Goal: Information Seeking & Learning: Learn about a topic

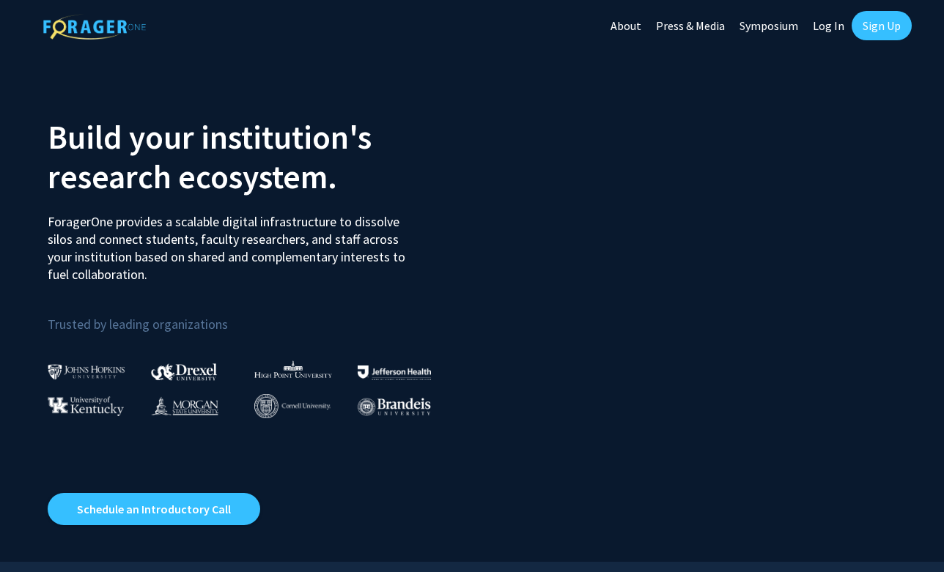
click at [814, 25] on link "Log In" at bounding box center [828, 25] width 46 height 51
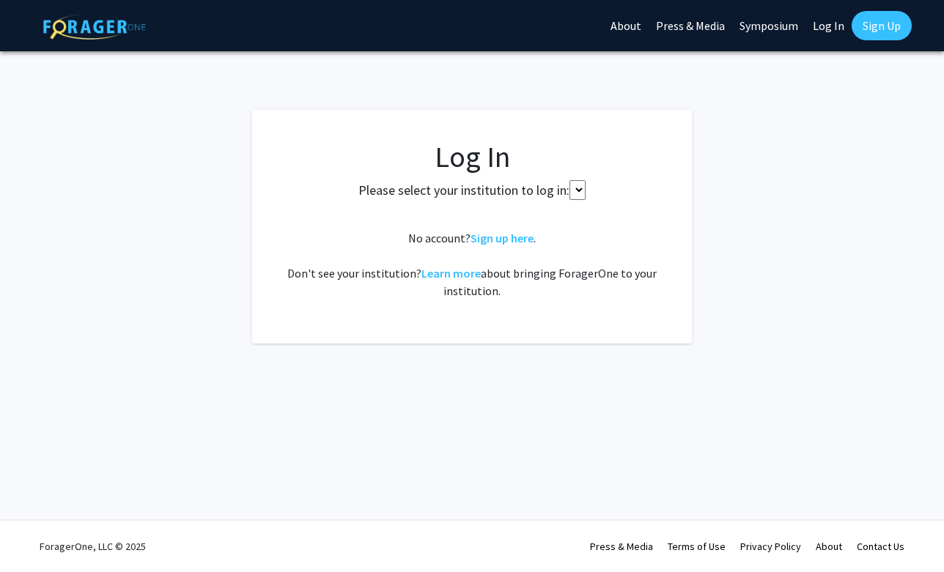
select select
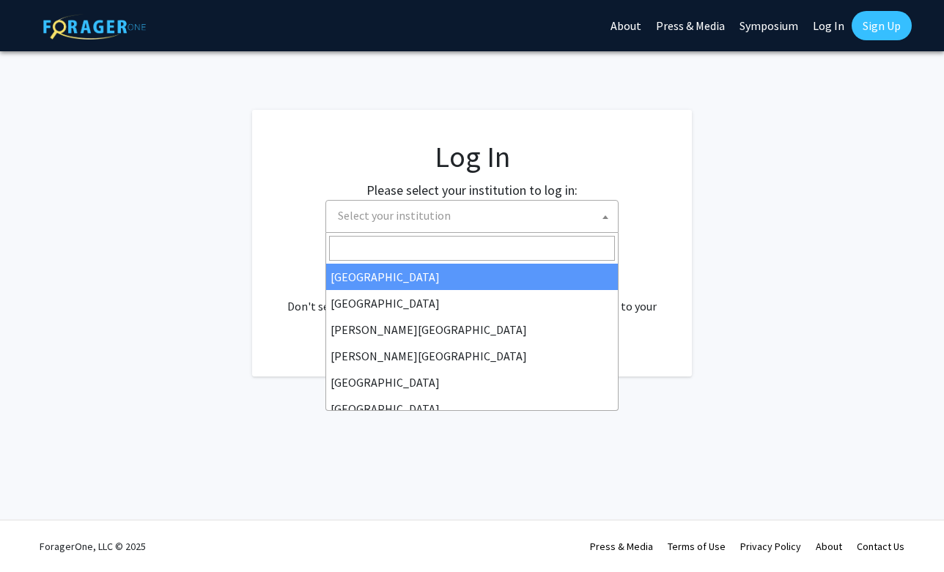
click at [468, 205] on span "Select your institution" at bounding box center [475, 216] width 286 height 30
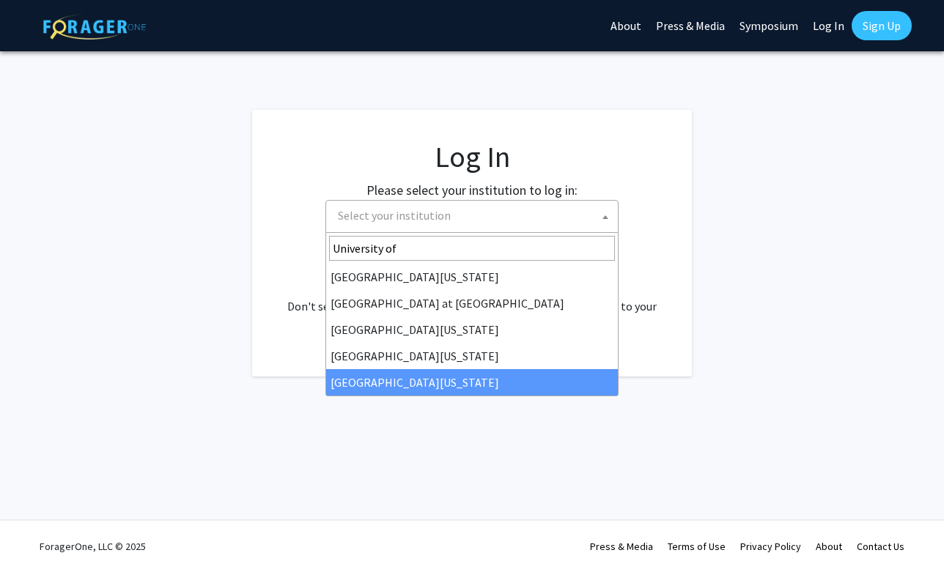
type input "University of"
select select "33"
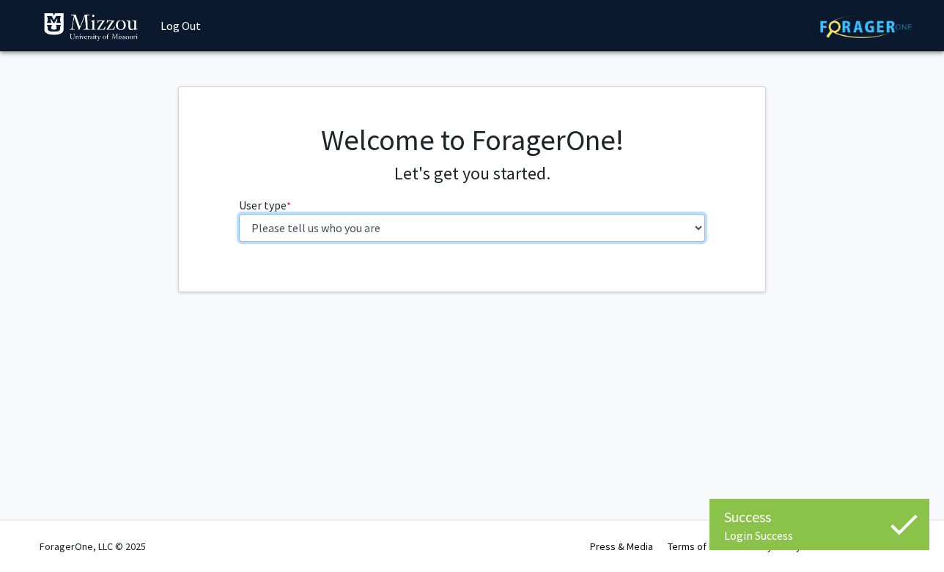
click at [542, 227] on select "Please tell us who you are Undergraduate Student Master's Student Doctoral Cand…" at bounding box center [472, 228] width 467 height 28
select select "1: undergrad"
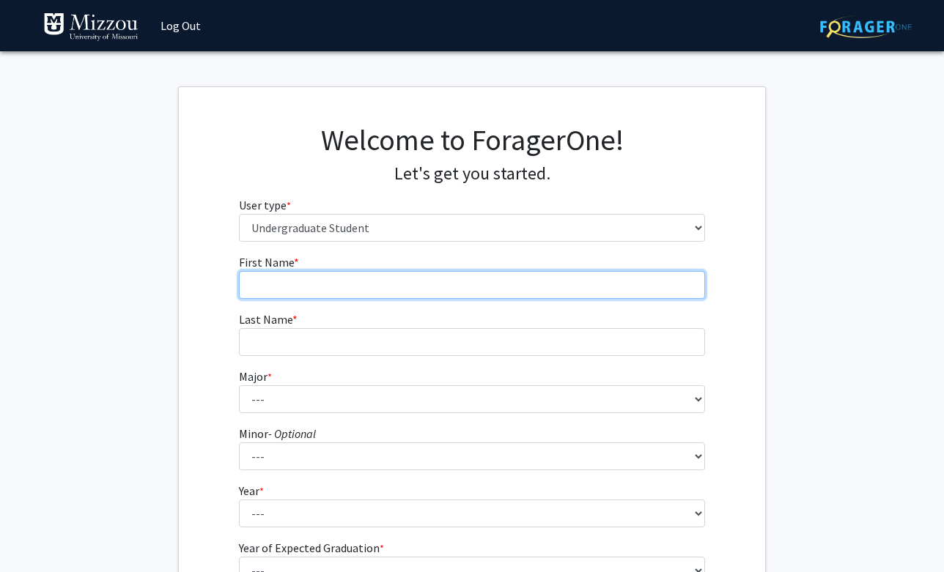
click at [365, 293] on input "First Name * required" at bounding box center [472, 285] width 467 height 28
type input "Peyton"
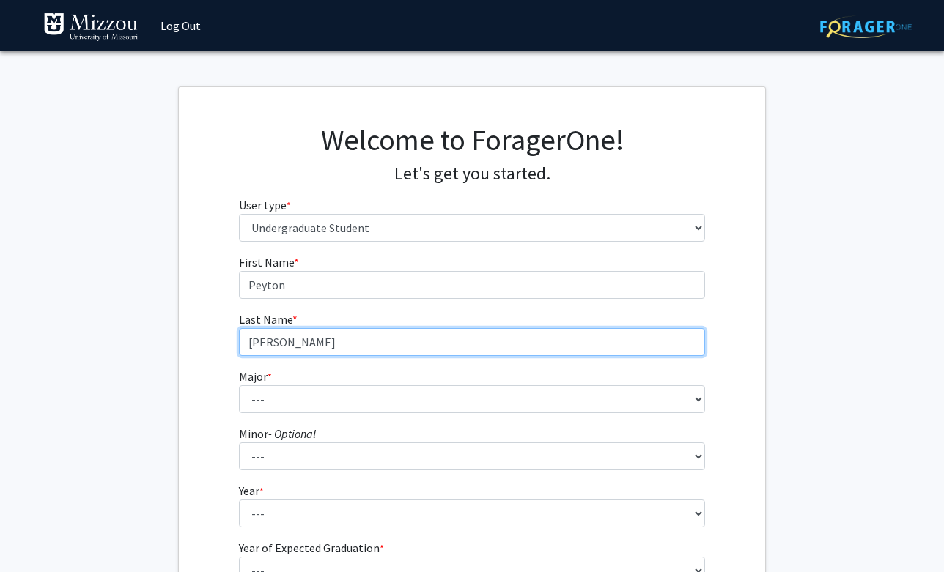
type input "Bothmann"
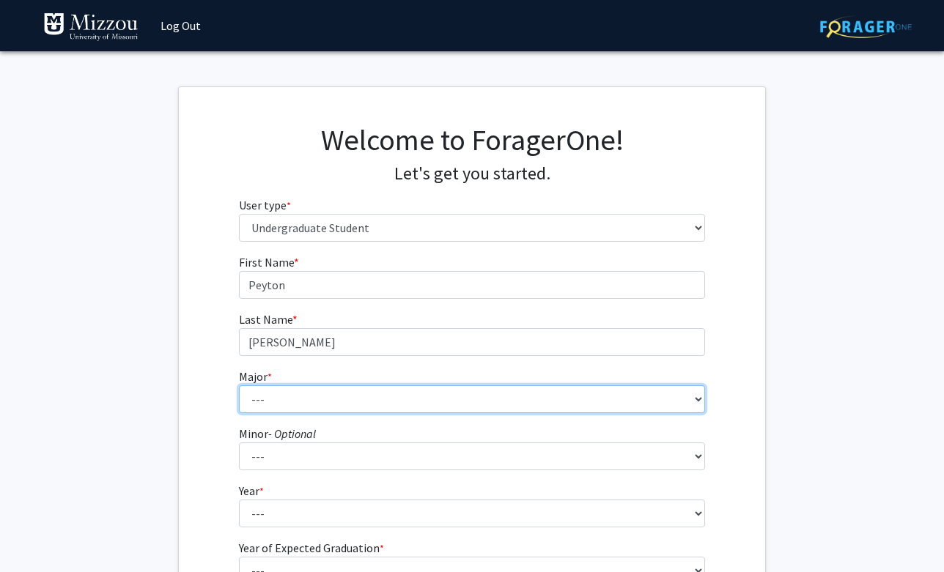
click at [335, 402] on select "--- Agribusiness Management Agricultural Education Agricultural Education: Comm…" at bounding box center [472, 399] width 467 height 28
select select "134: 2627"
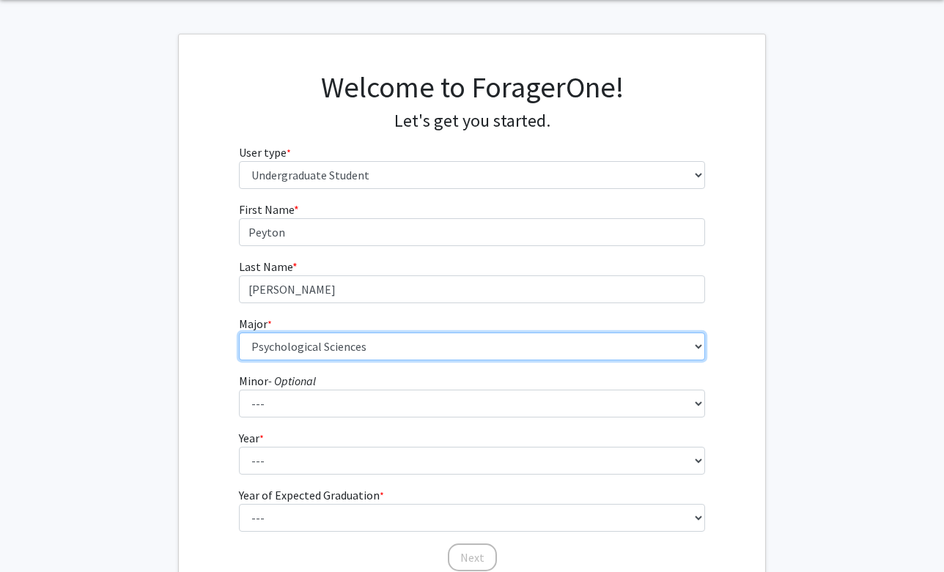
scroll to position [154, 0]
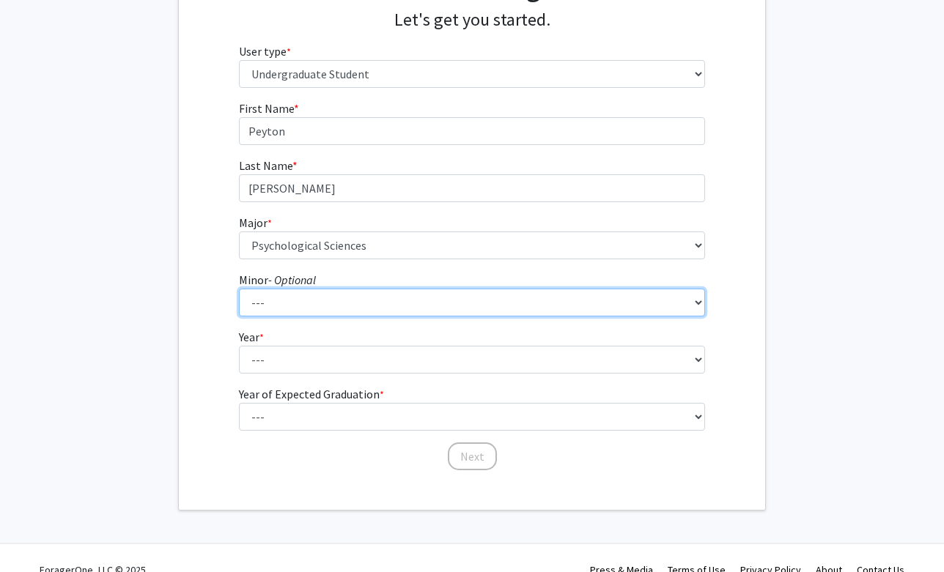
click at [272, 303] on select "--- Accountancy Aerospace Engineering Aerospace Studies Agribusiness Management…" at bounding box center [472, 303] width 467 height 28
select select "18: 1974"
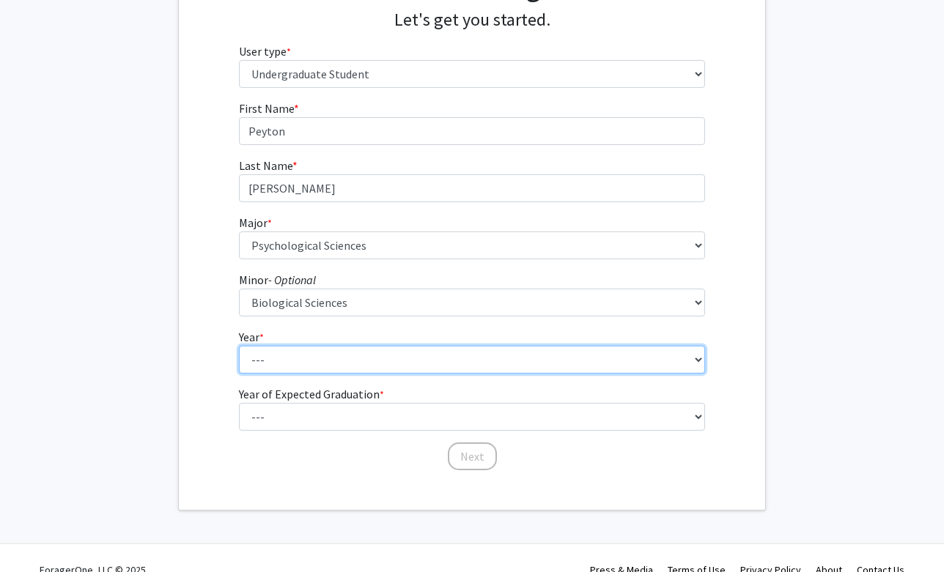
click at [287, 359] on select "--- First-year Sophomore Junior Senior Postbaccalaureate Certificate" at bounding box center [472, 360] width 467 height 28
select select "3: junior"
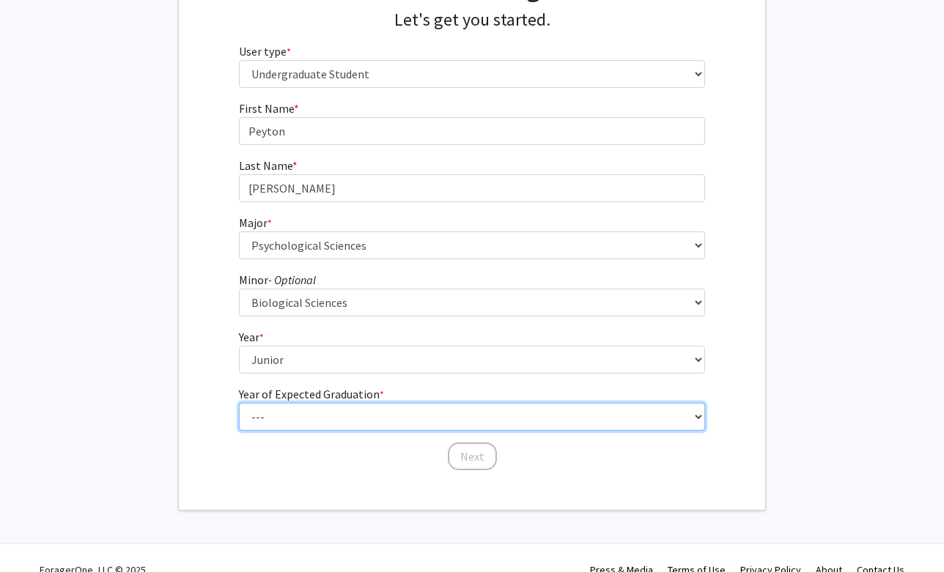
click at [285, 405] on select "--- 2025 2026 2027 2028 2029 2030 2031 2032 2033 2034" at bounding box center [472, 417] width 467 height 28
select select "3: 2027"
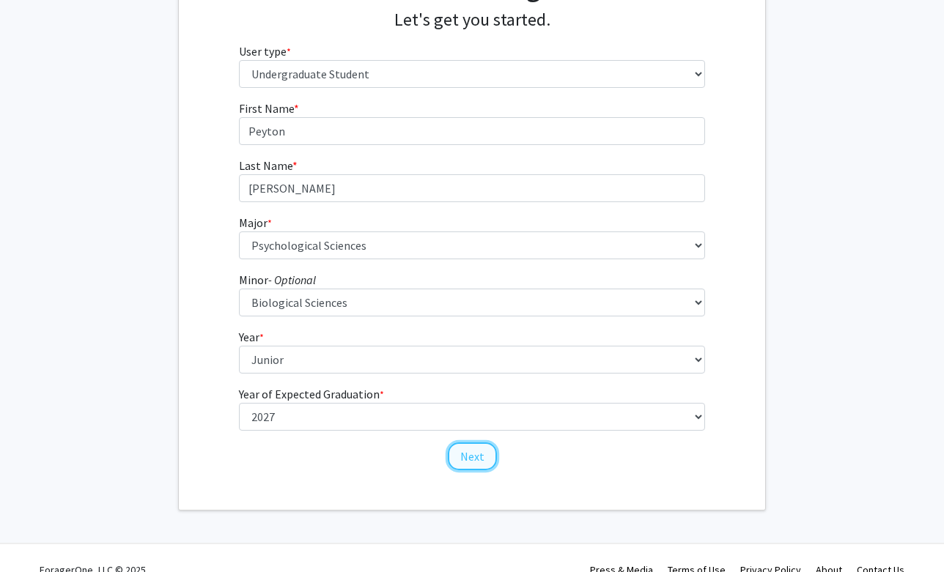
click at [473, 460] on button "Next" at bounding box center [472, 457] width 49 height 28
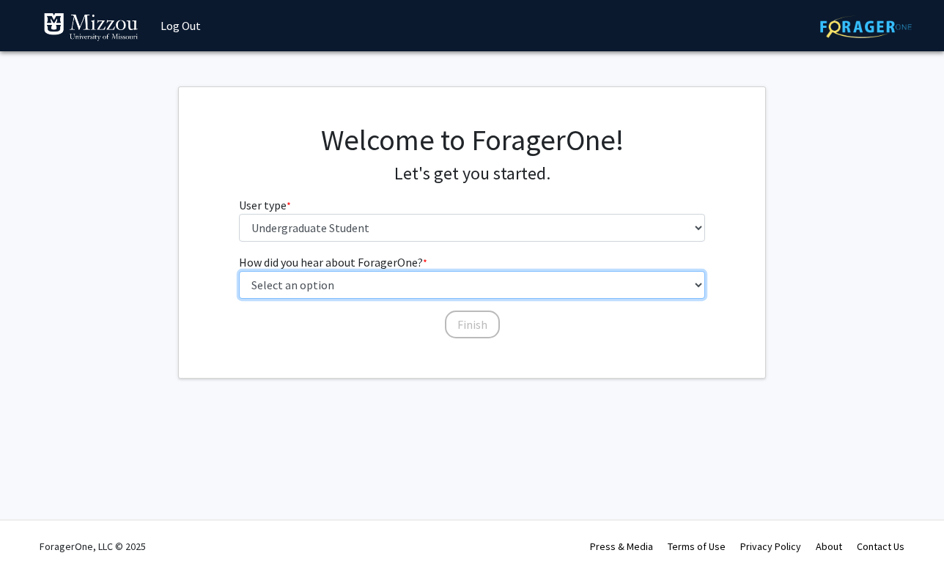
click at [356, 290] on select "Select an option Peer/student recommendation Faculty/staff recommendation Unive…" at bounding box center [472, 285] width 467 height 28
select select "3: university_website"
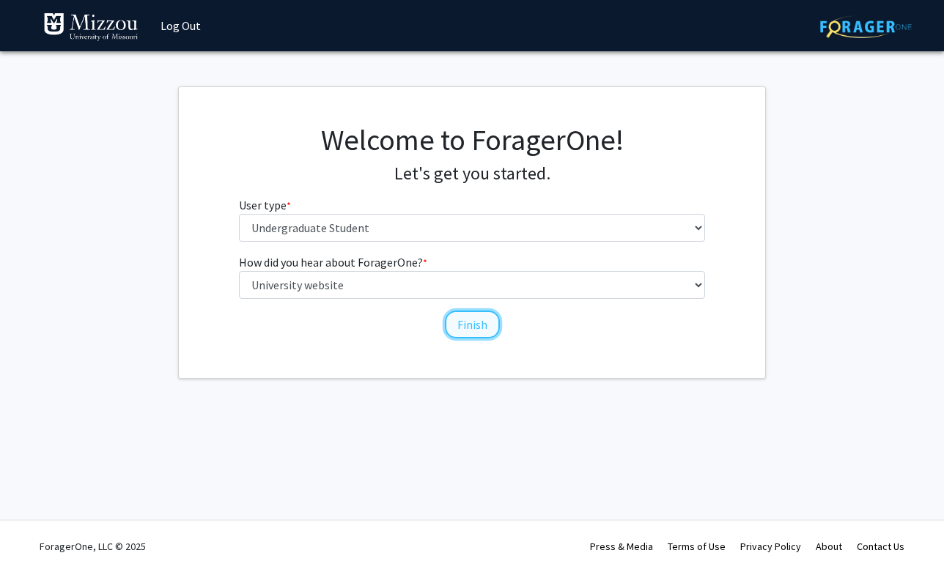
click at [465, 327] on button "Finish" at bounding box center [472, 325] width 55 height 28
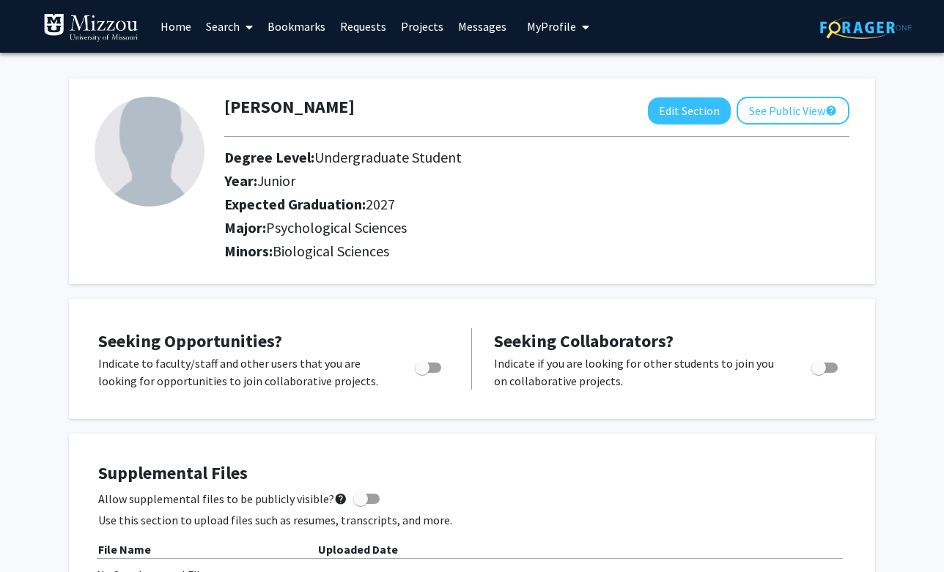
click at [222, 29] on link "Search" at bounding box center [230, 26] width 62 height 51
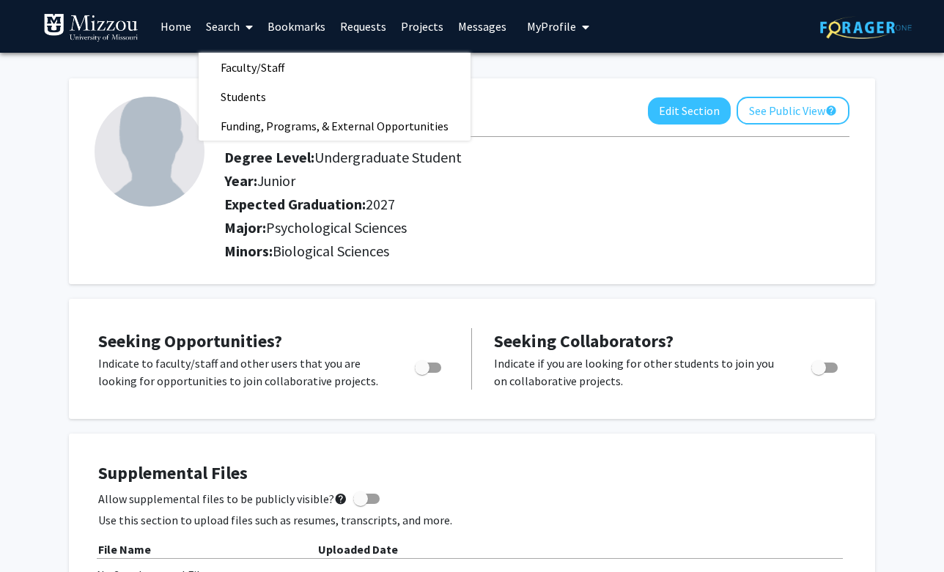
click at [248, 24] on icon at bounding box center [249, 27] width 7 height 12
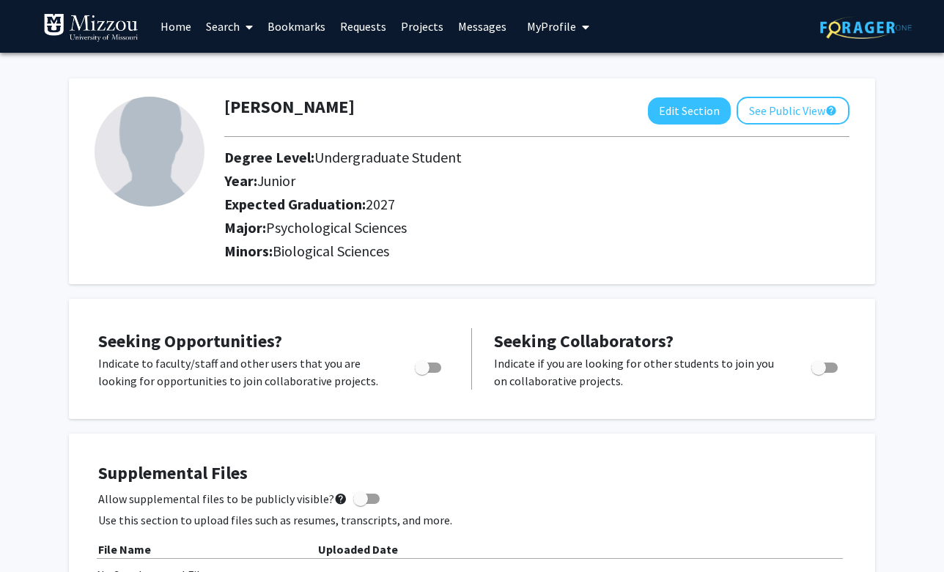
click at [248, 27] on icon at bounding box center [249, 27] width 7 height 12
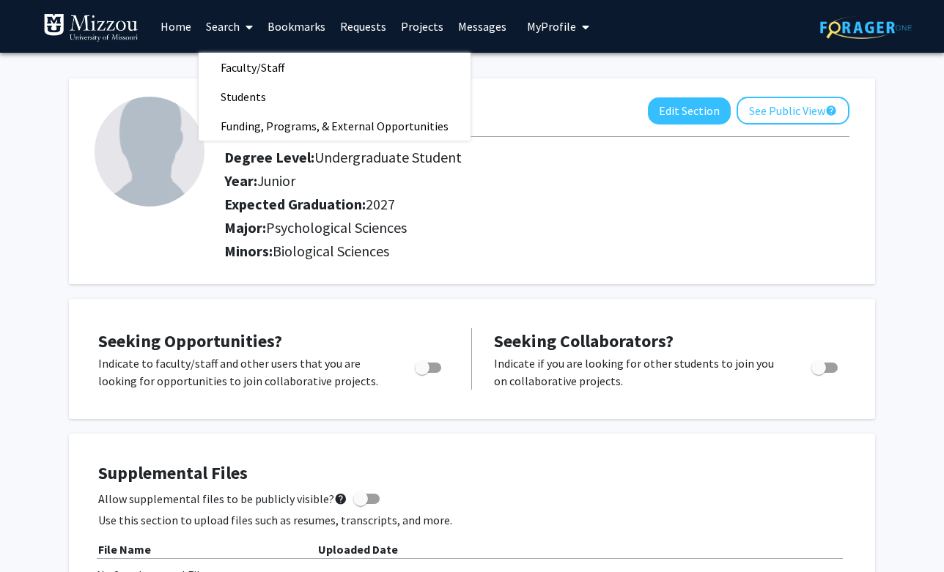
click at [413, 29] on link "Projects" at bounding box center [422, 26] width 57 height 51
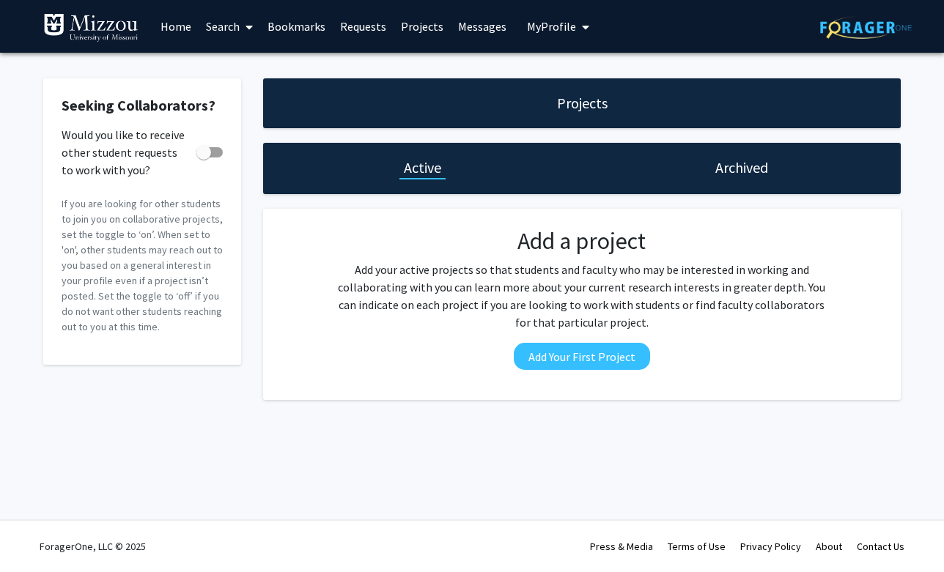
click at [348, 31] on link "Requests" at bounding box center [363, 26] width 61 height 51
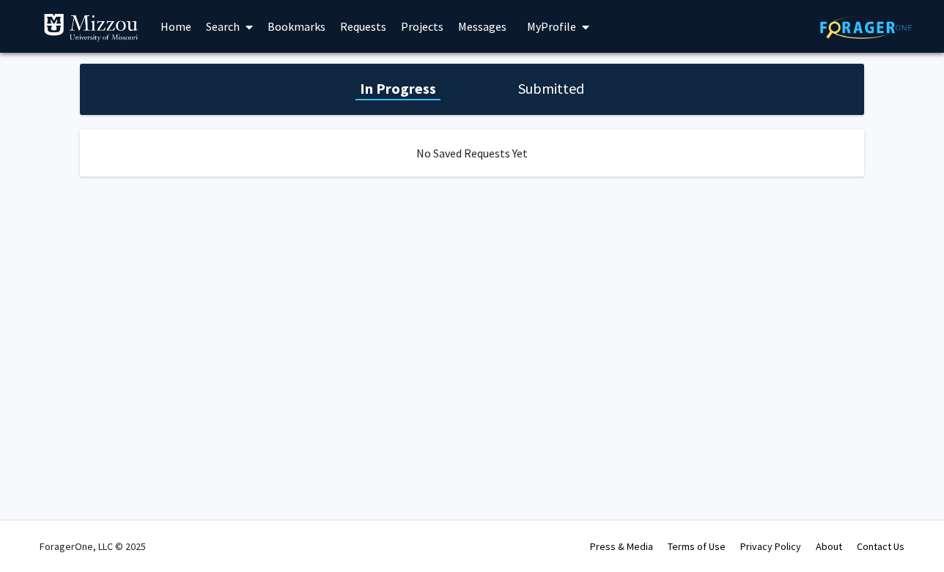
click at [293, 19] on link "Bookmarks" at bounding box center [296, 26] width 73 height 51
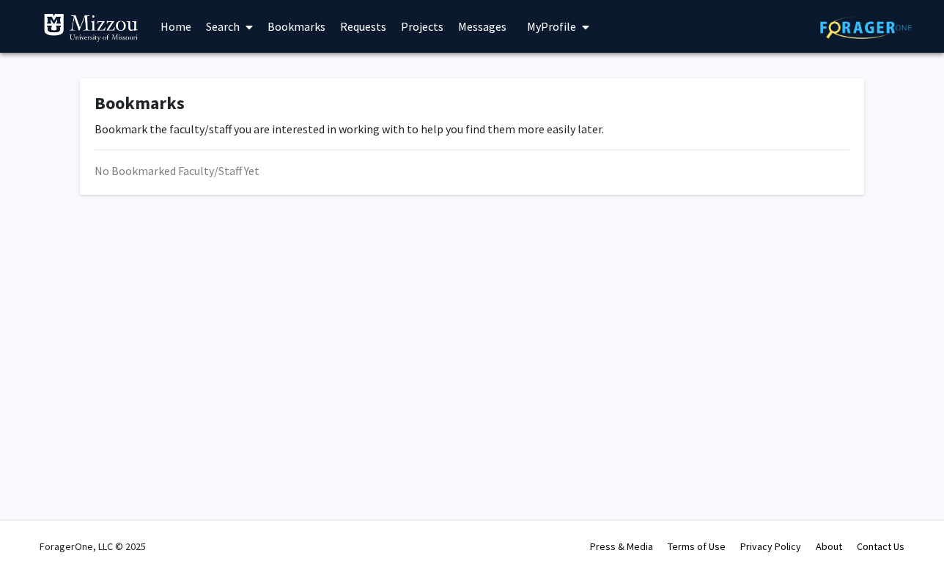
click at [225, 34] on link "Search" at bounding box center [230, 26] width 62 height 51
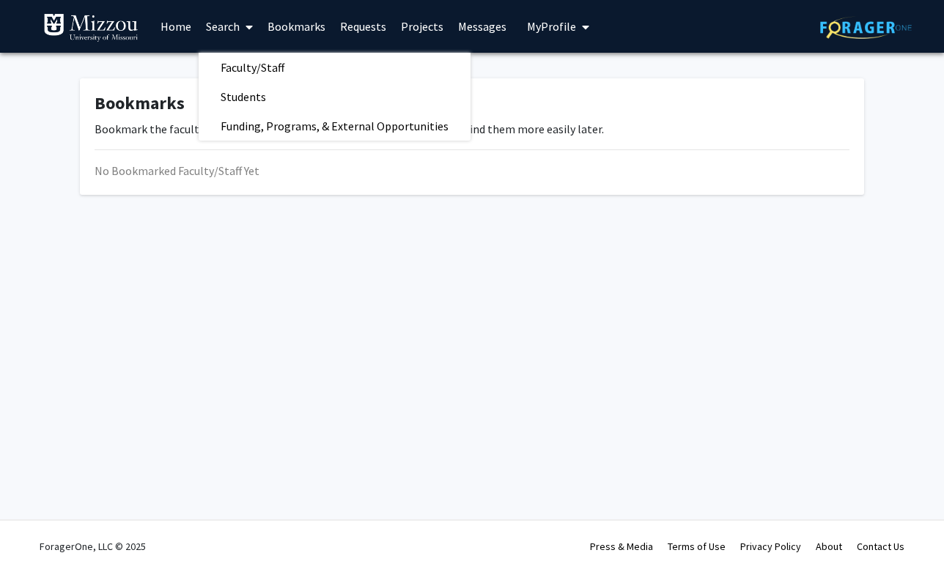
click at [221, 23] on link "Search" at bounding box center [230, 26] width 62 height 51
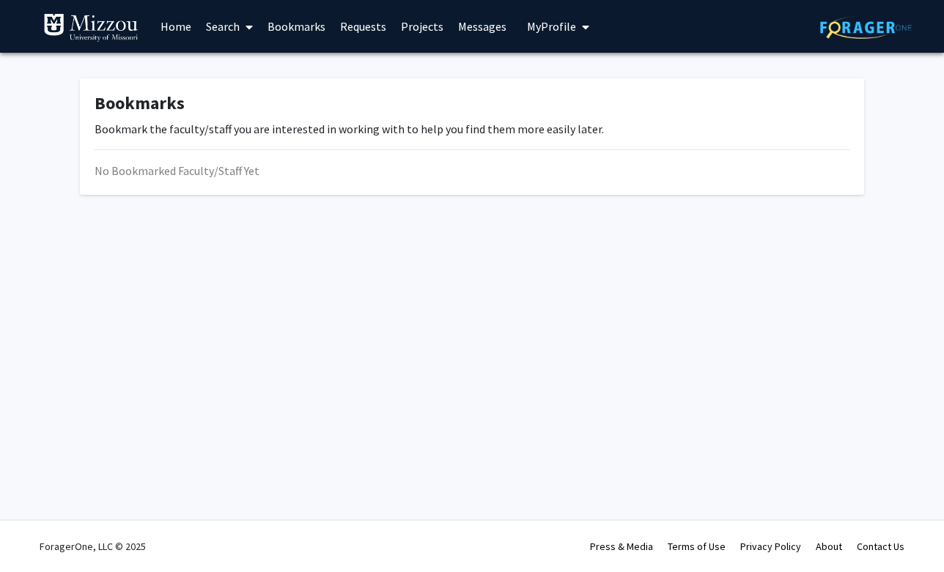
click at [229, 35] on link "Search" at bounding box center [230, 26] width 62 height 51
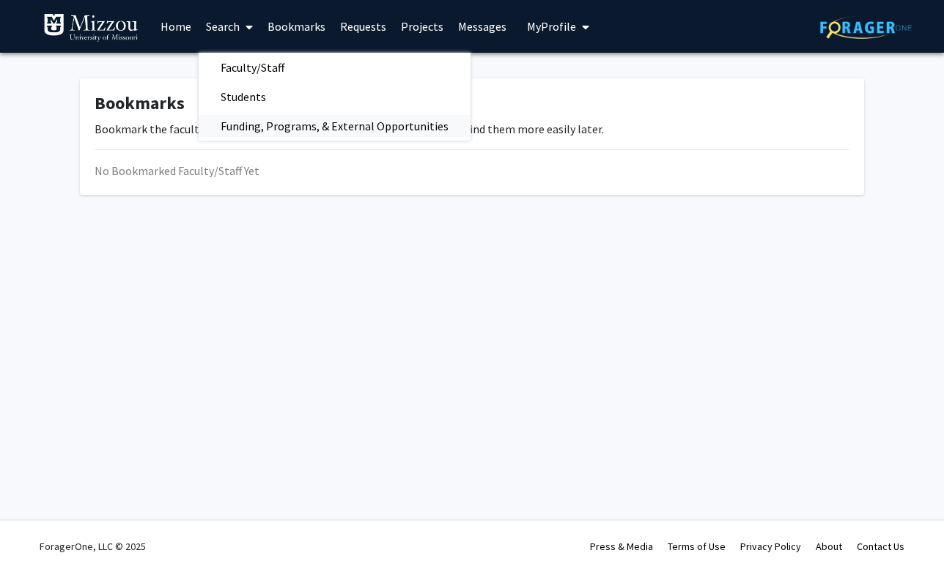
click at [257, 122] on span "Funding, Programs, & External Opportunities" at bounding box center [335, 125] width 272 height 29
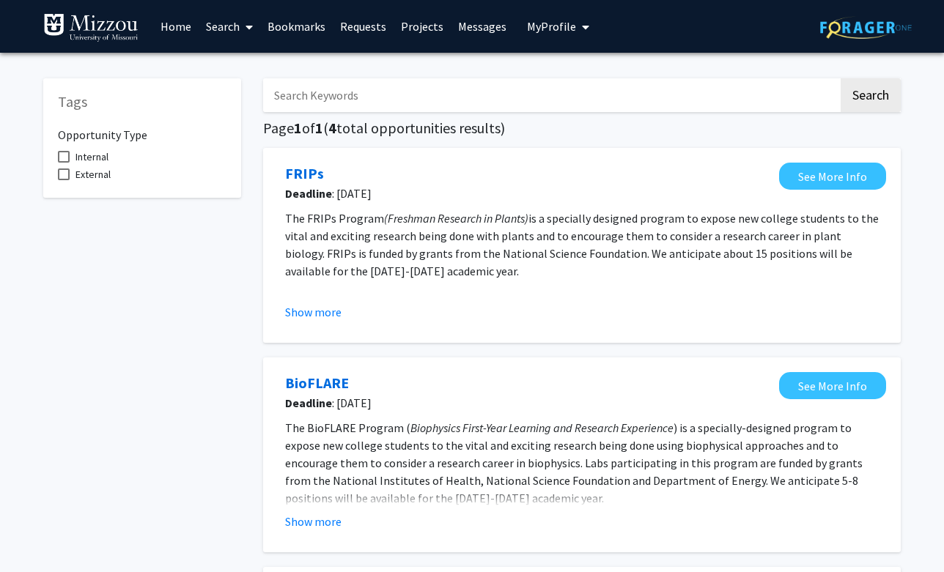
click at [292, 102] on input "Search Keywords" at bounding box center [550, 95] width 575 height 34
click at [222, 31] on link "Search" at bounding box center [230, 26] width 62 height 51
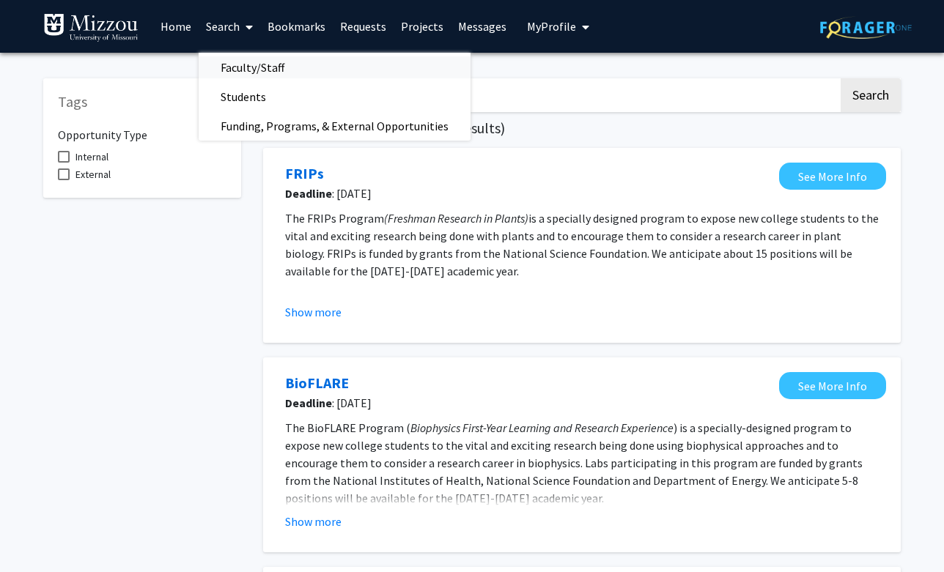
click at [242, 68] on span "Faculty/Staff" at bounding box center [253, 67] width 108 height 29
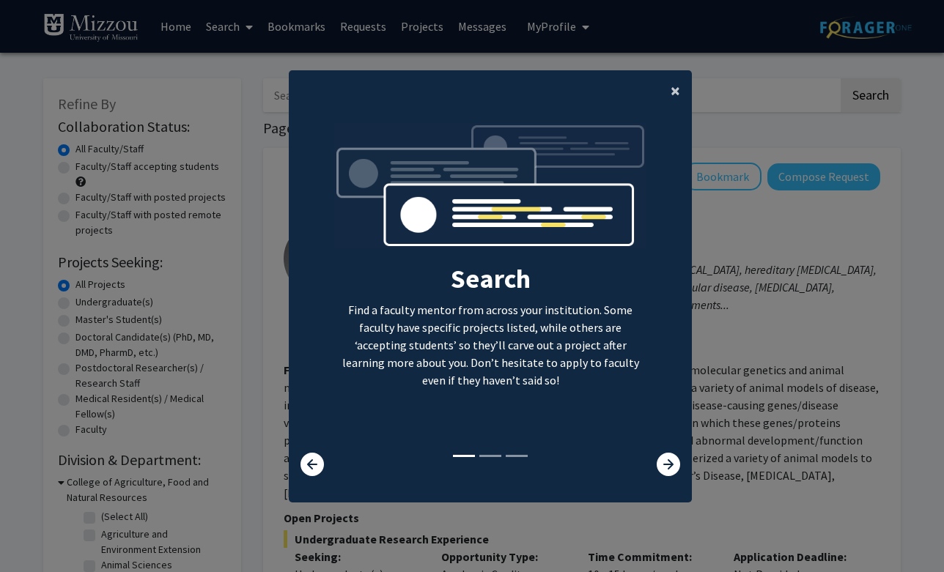
click at [673, 93] on span "×" at bounding box center [676, 90] width 10 height 23
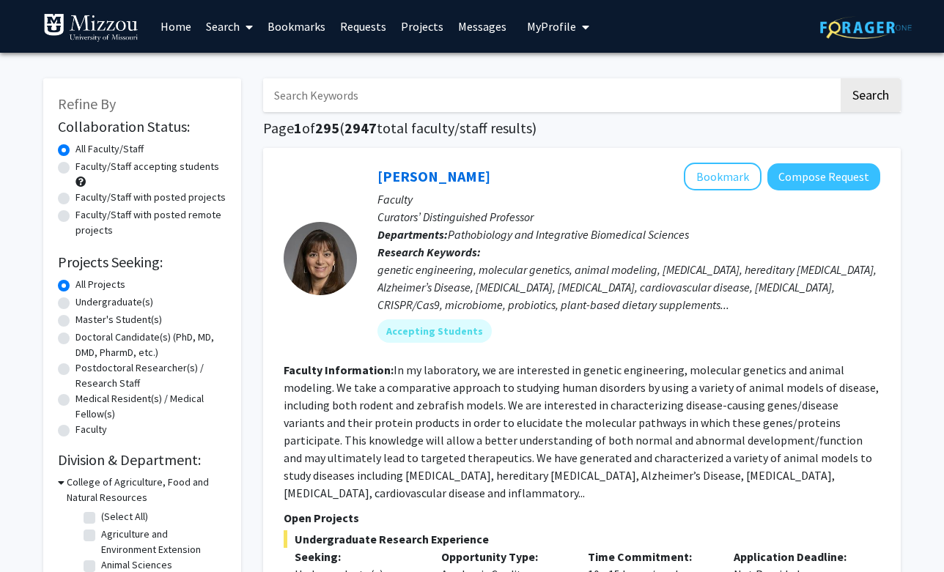
click at [341, 98] on input "Search Keywords" at bounding box center [550, 95] width 575 height 34
type input "0"
type input "psychology"
click at [841, 78] on button "Search" at bounding box center [871, 95] width 60 height 34
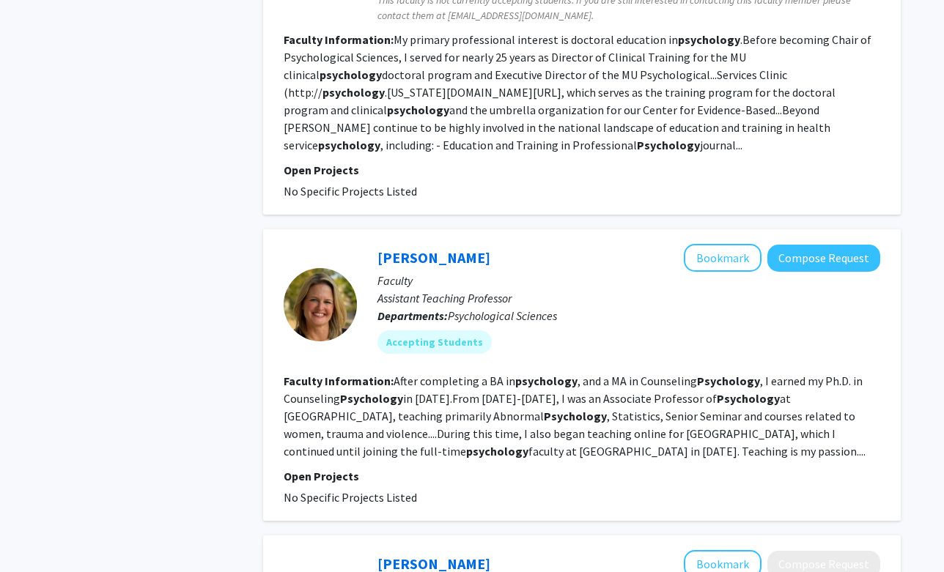
scroll to position [886, 0]
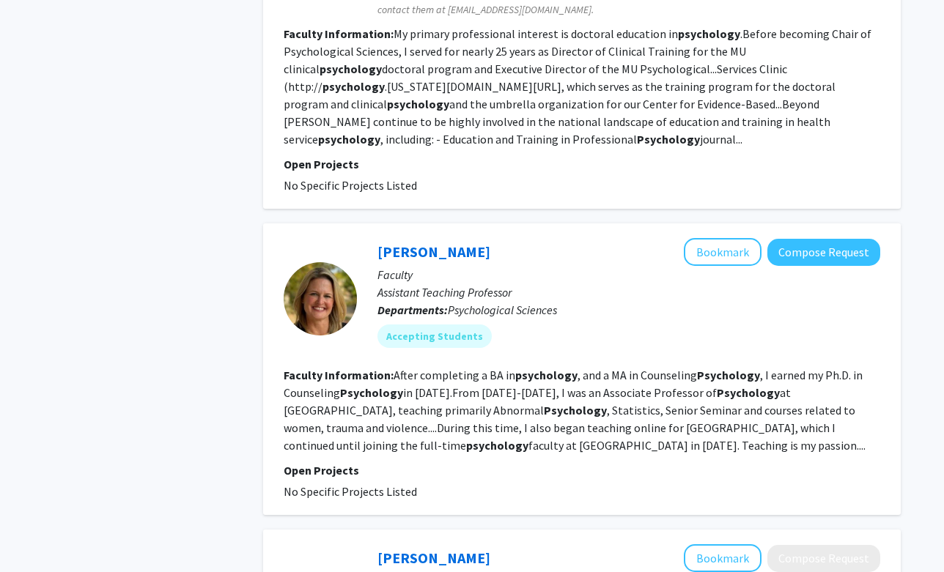
click at [317, 368] on b "Faculty Information:" at bounding box center [339, 375] width 110 height 15
click at [418, 243] on link "Carrie Ellis-Kalton" at bounding box center [433, 252] width 113 height 18
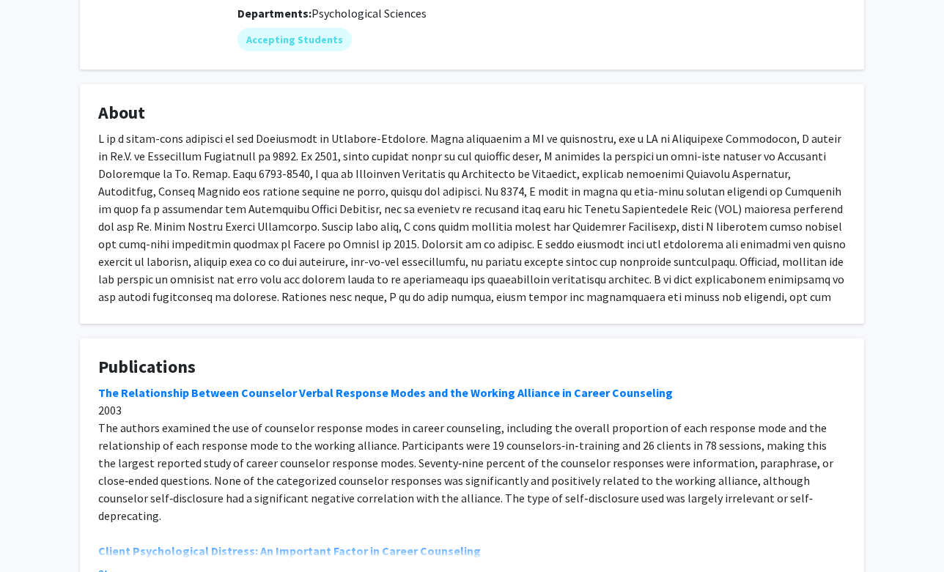
scroll to position [201, 0]
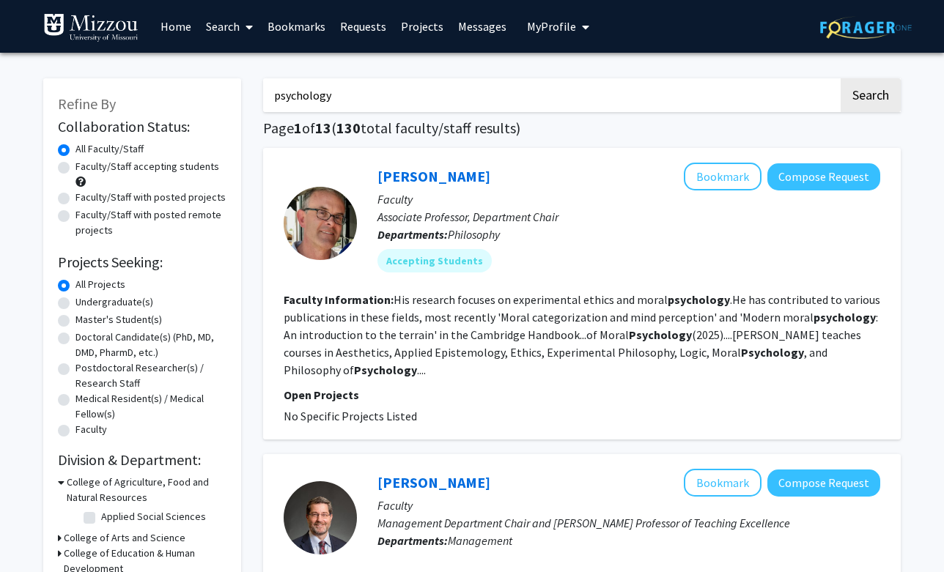
click at [75, 195] on label "Faculty/Staff with posted projects" at bounding box center [150, 197] width 150 height 15
click at [75, 195] on input "Faculty/Staff with posted projects" at bounding box center [80, 195] width 10 height 10
radio input "true"
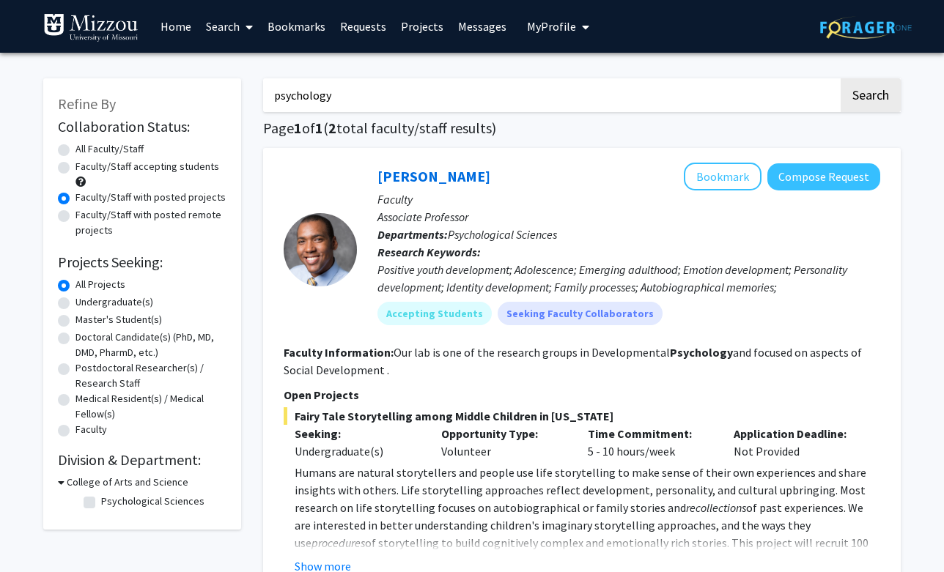
click at [75, 166] on label "Faculty/Staff accepting students" at bounding box center [147, 166] width 144 height 15
click at [75, 166] on input "Faculty/Staff accepting students" at bounding box center [80, 164] width 10 height 10
radio input "true"
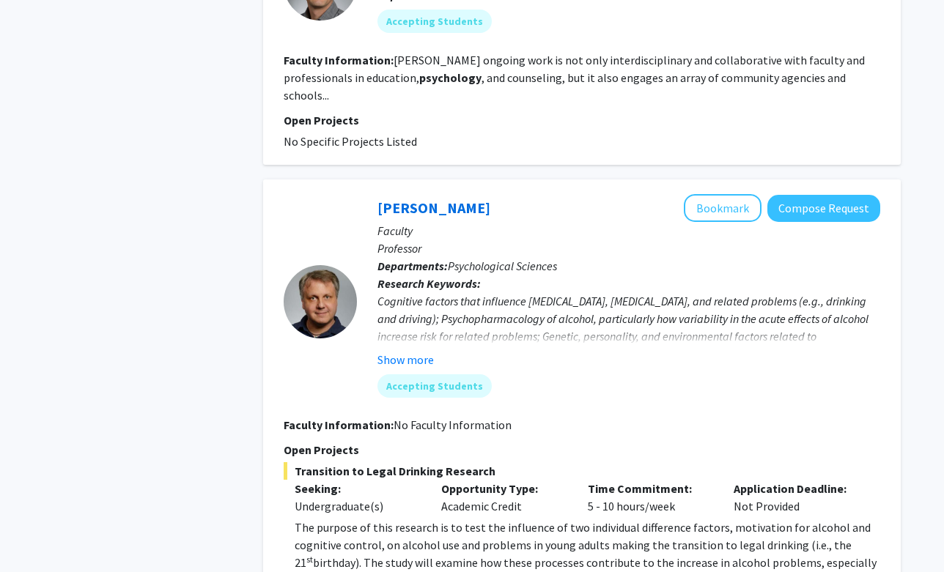
scroll to position [2414, 0]
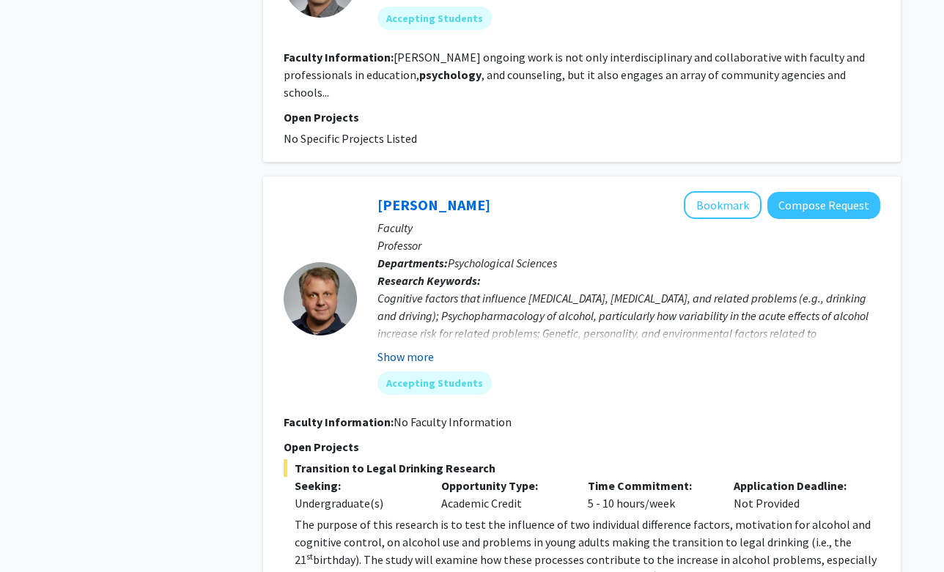
click at [401, 348] on button "Show more" at bounding box center [405, 357] width 56 height 18
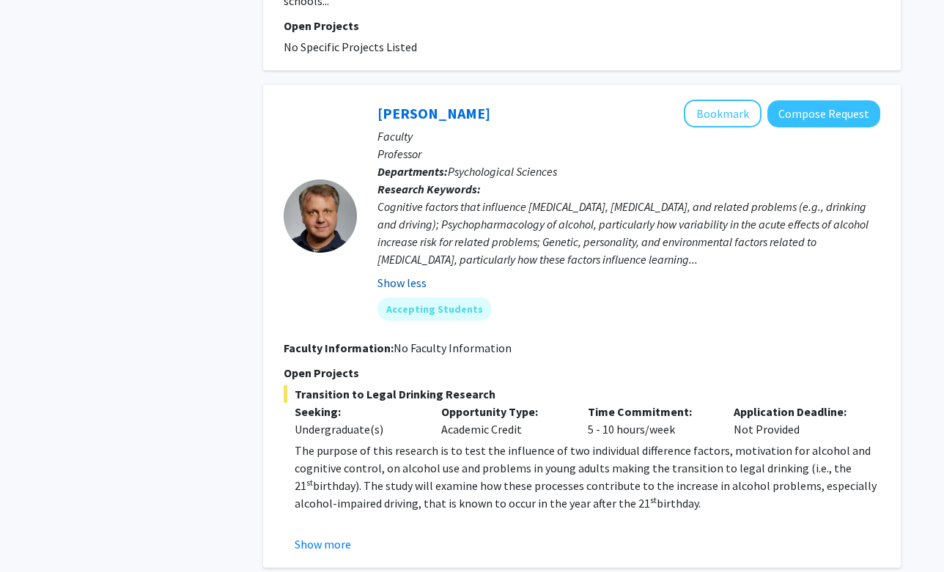
scroll to position [2506, 0]
click at [324, 535] on button "Show more" at bounding box center [323, 544] width 56 height 18
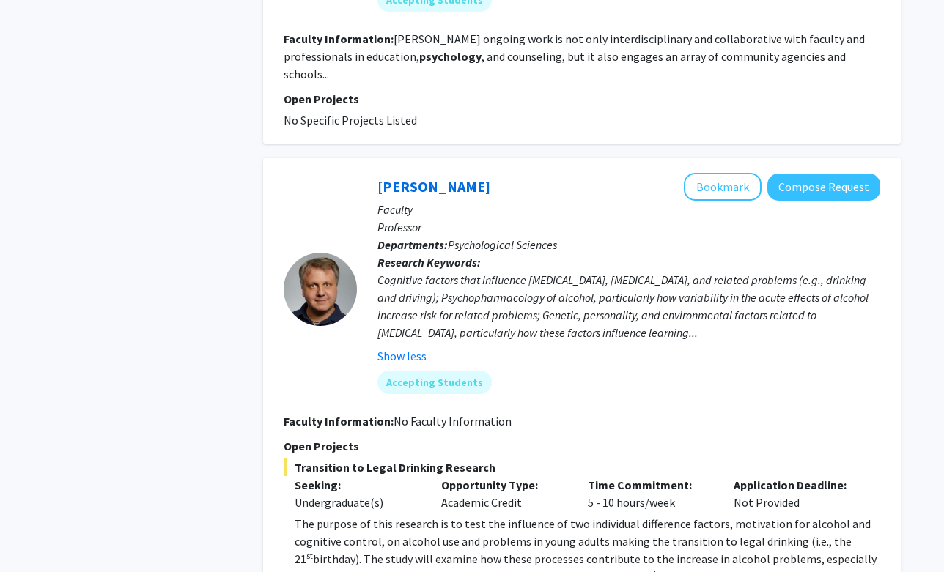
scroll to position [2342, 0]
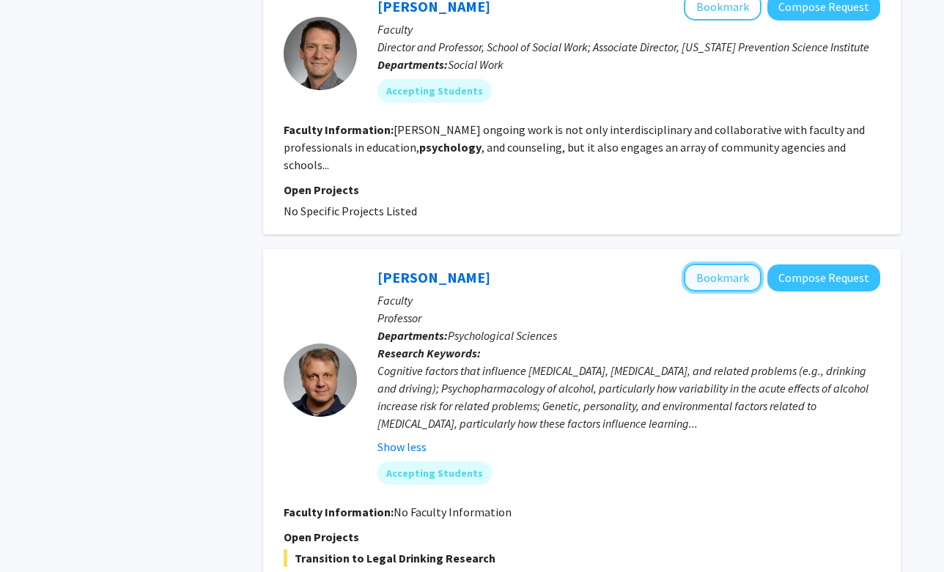
click at [737, 264] on button "Bookmark" at bounding box center [723, 278] width 78 height 28
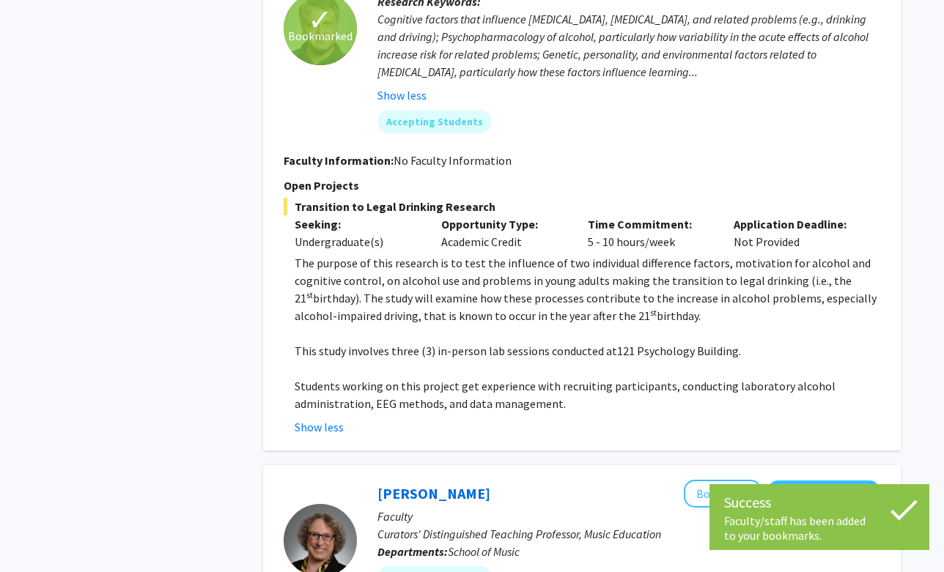
scroll to position [2934, 0]
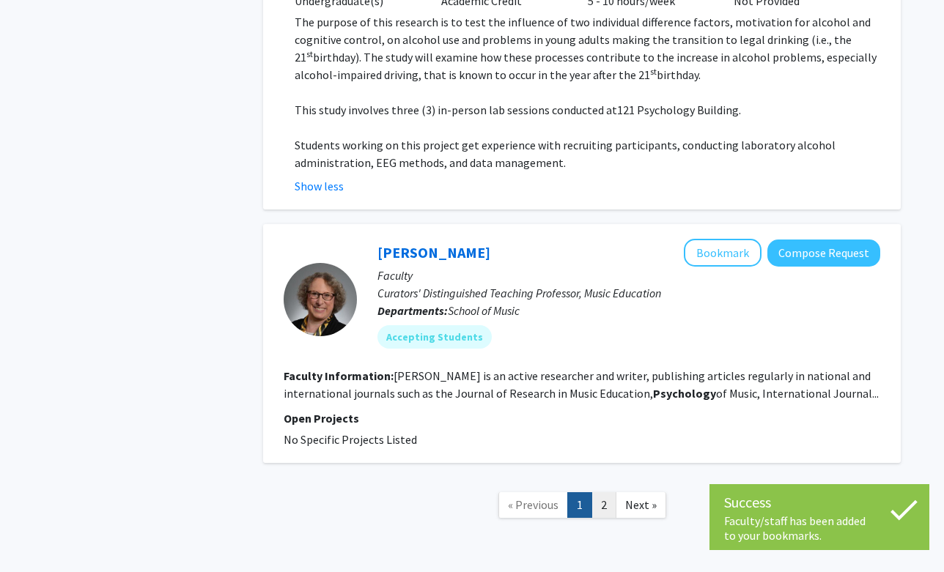
click at [602, 493] on link "2" at bounding box center [603, 506] width 25 height 26
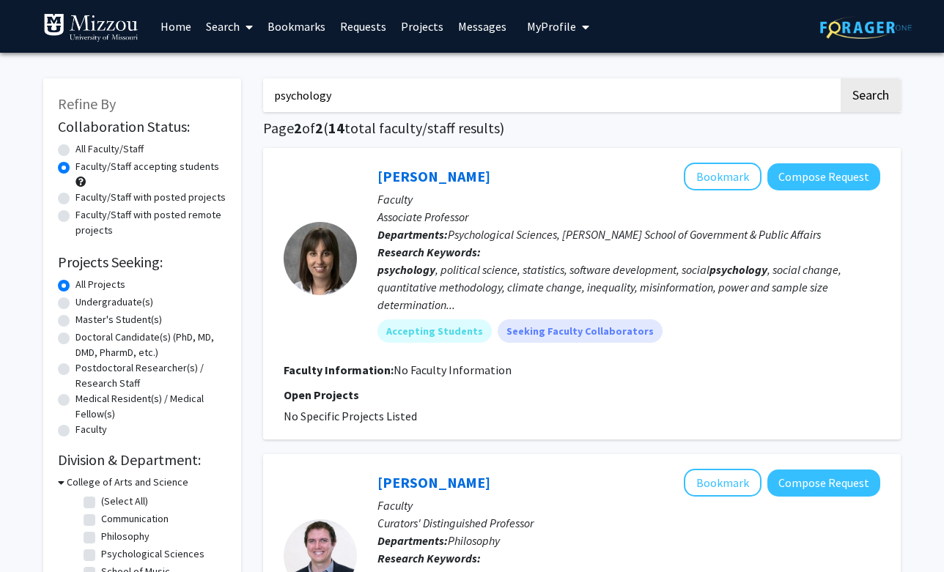
drag, startPoint x: 342, startPoint y: 97, endPoint x: 234, endPoint y: 98, distance: 107.7
click at [841, 78] on button "Search" at bounding box center [871, 95] width 60 height 34
radio input "true"
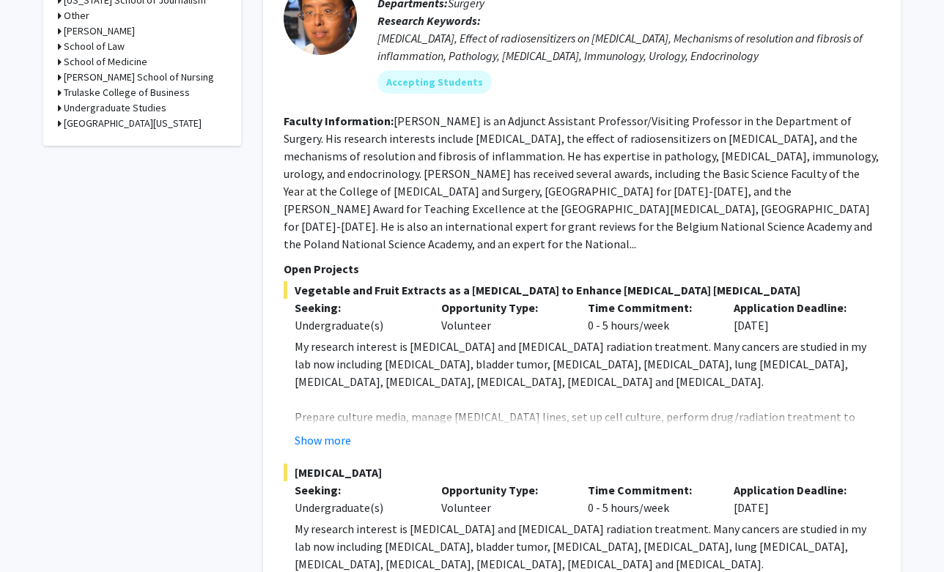
scroll to position [836, 0]
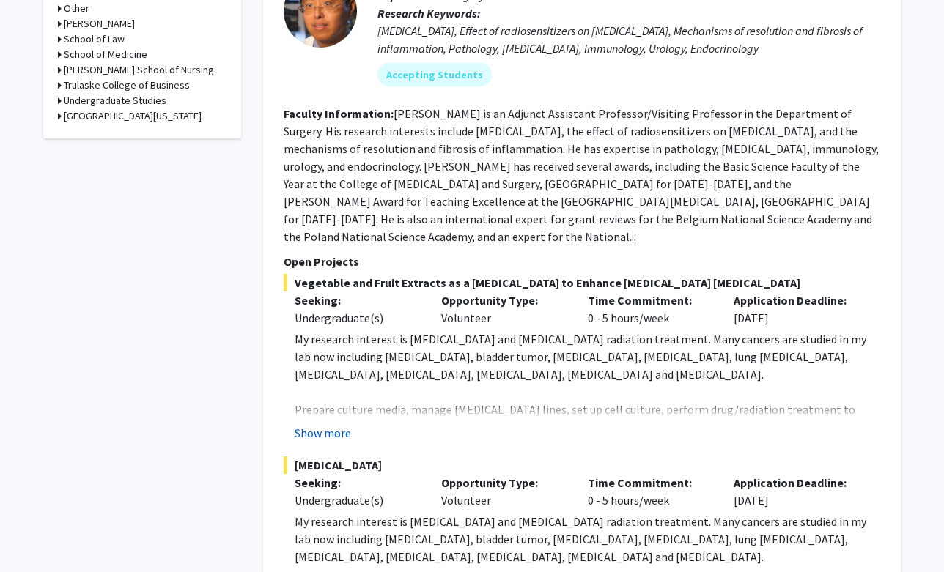
click at [323, 424] on button "Show more" at bounding box center [323, 433] width 56 height 18
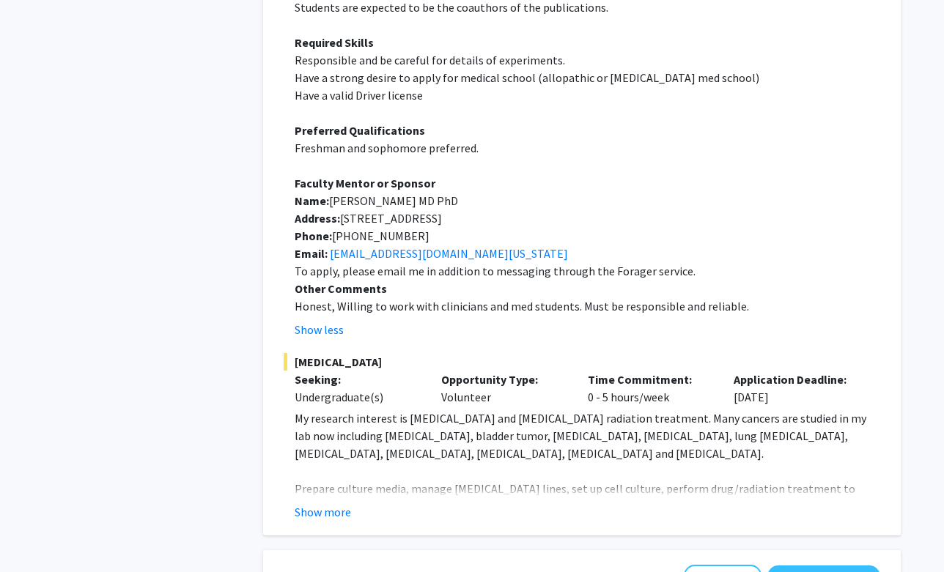
scroll to position [1316, 0]
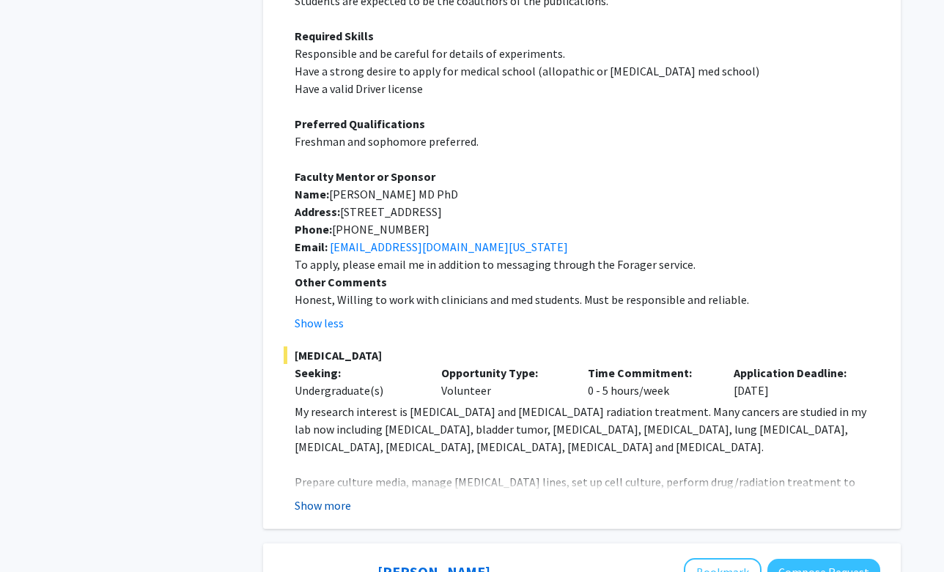
click at [301, 497] on button "Show more" at bounding box center [323, 506] width 56 height 18
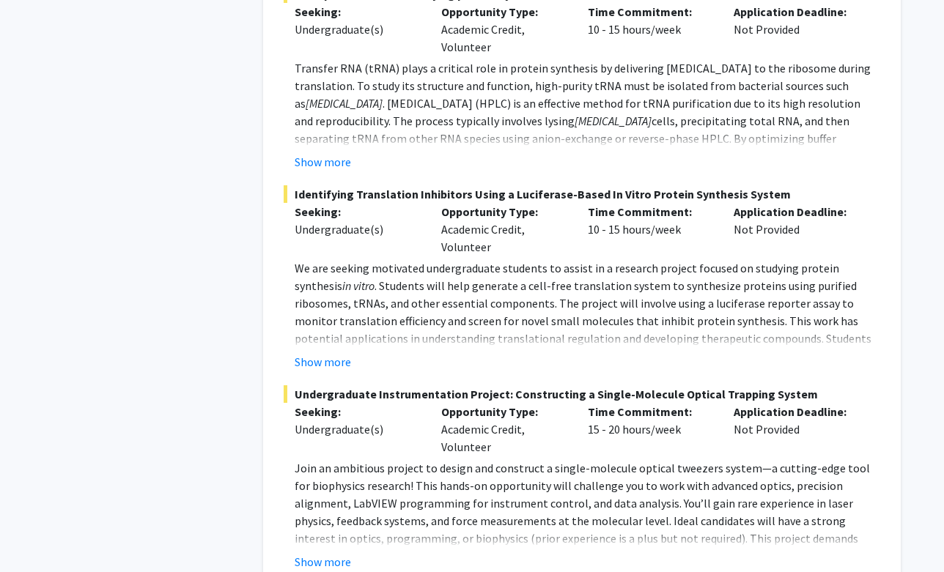
scroll to position [7131, 0]
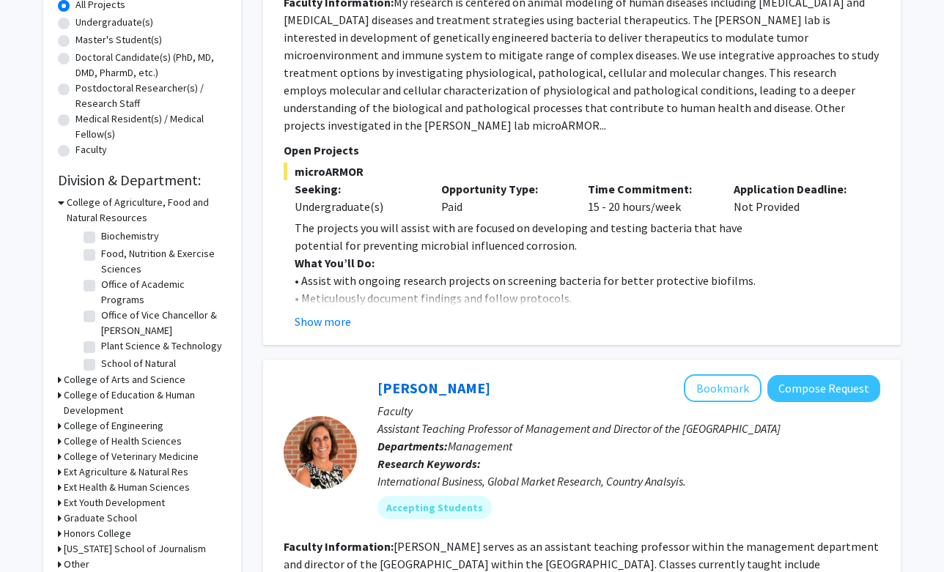
scroll to position [88, 0]
click at [61, 376] on icon at bounding box center [60, 379] width 4 height 15
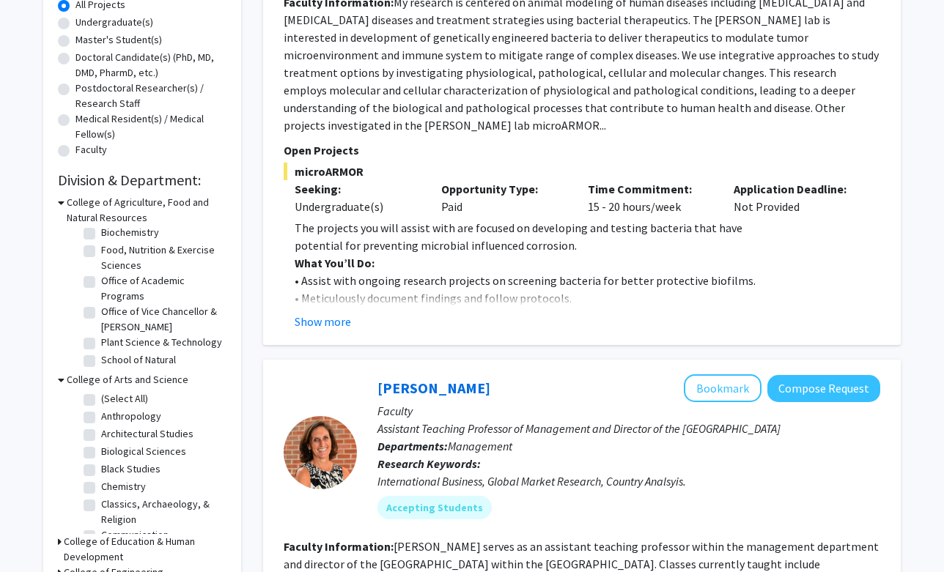
click at [101, 399] on label "(Select All)" at bounding box center [124, 398] width 47 height 15
click at [101, 399] on input "(Select All)" at bounding box center [106, 396] width 10 height 10
checkbox input "true"
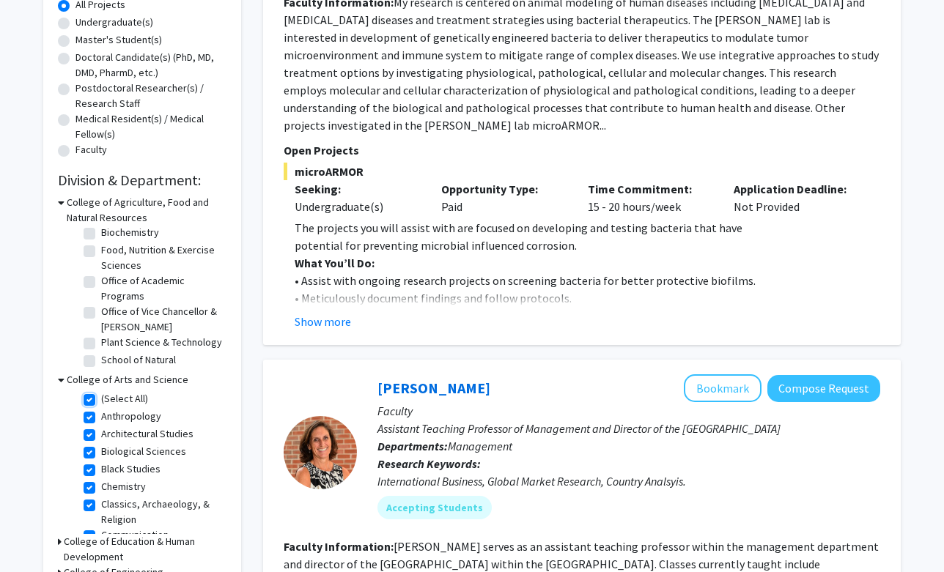
checkbox input "true"
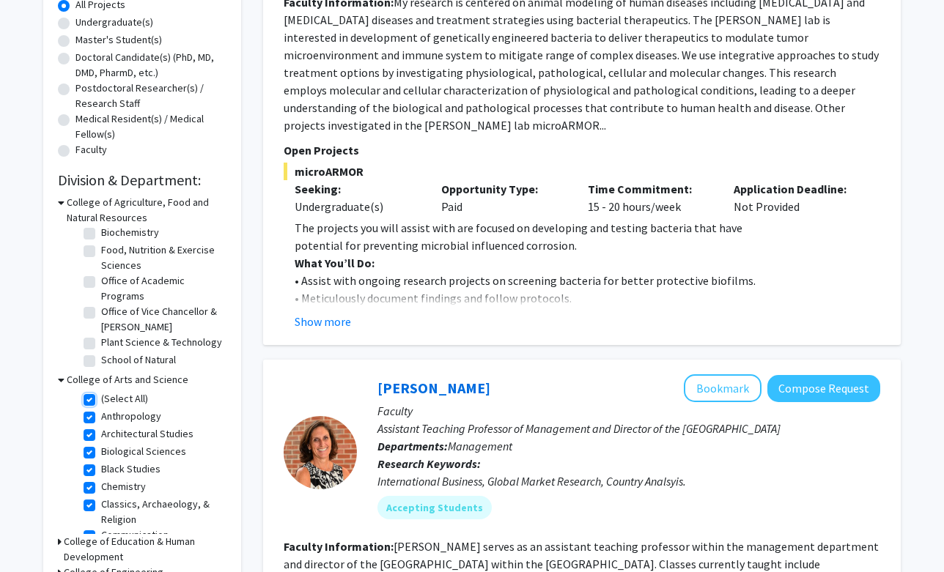
checkbox input "true"
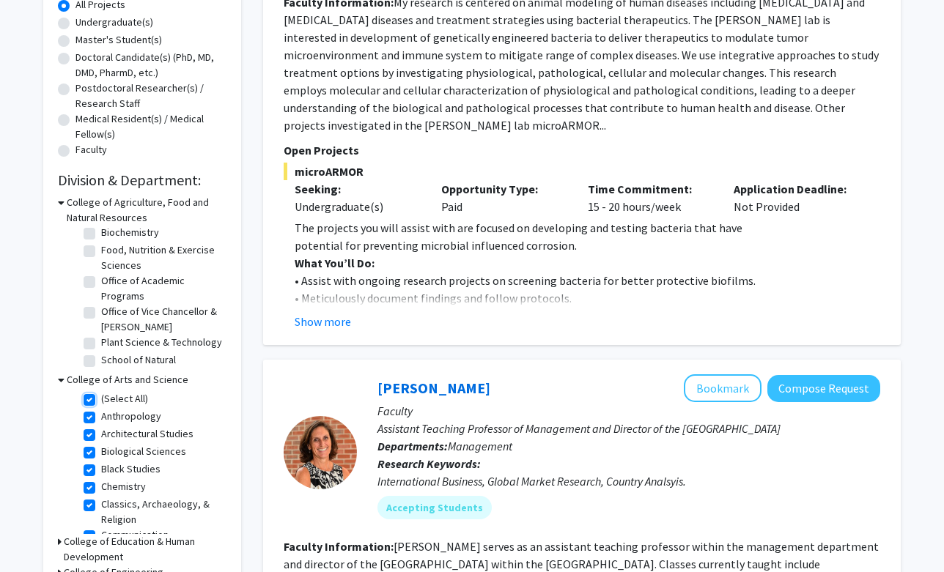
checkbox input "true"
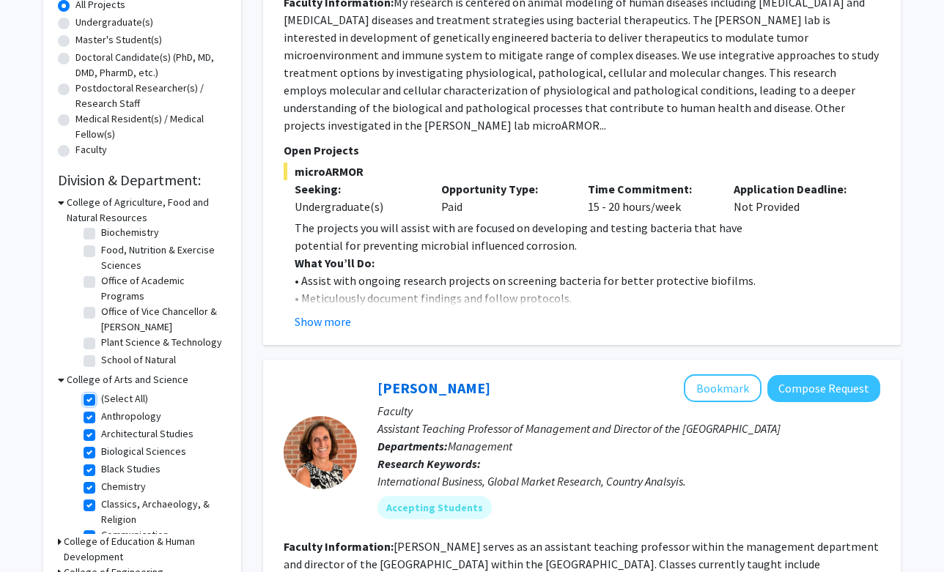
checkbox input "true"
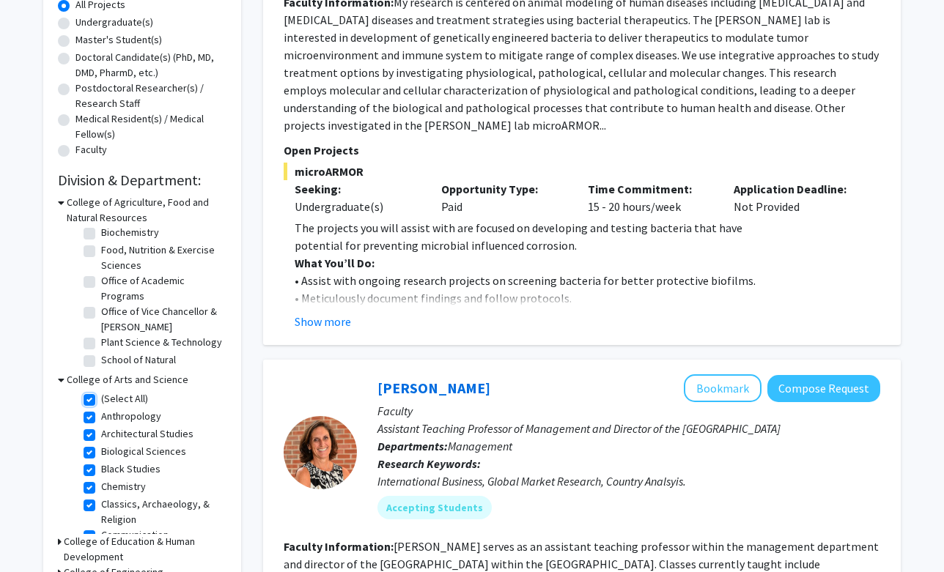
checkbox input "true"
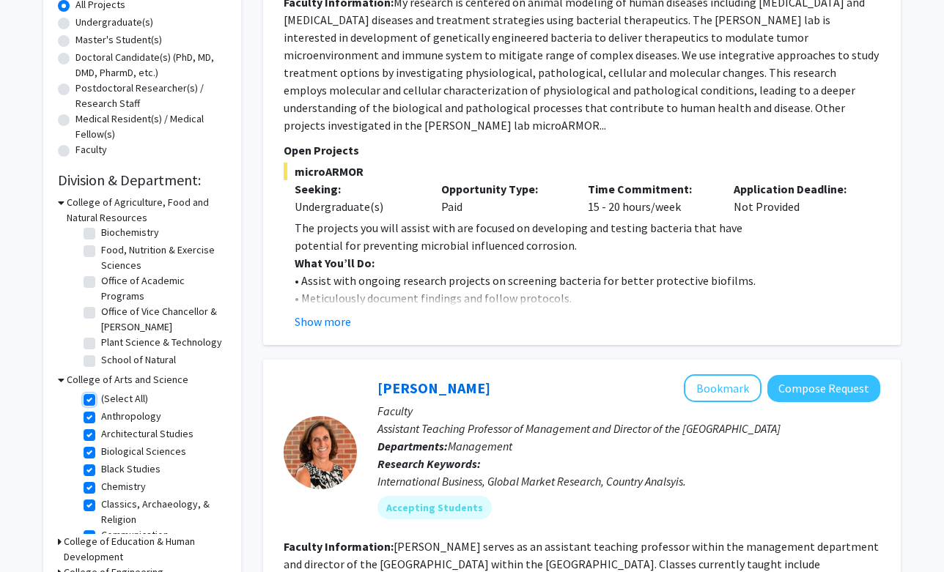
checkbox input "true"
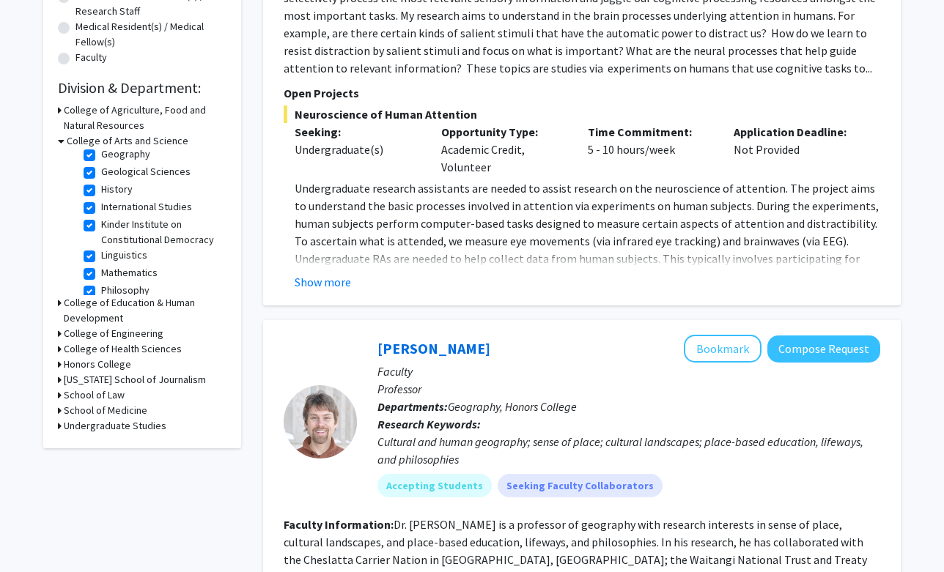
scroll to position [374, 0]
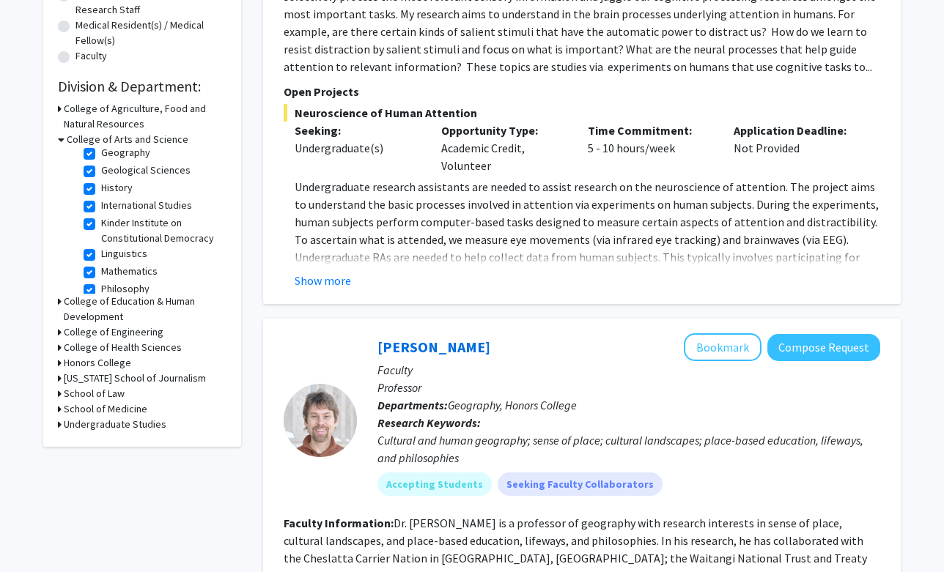
click at [59, 409] on icon at bounding box center [60, 409] width 4 height 15
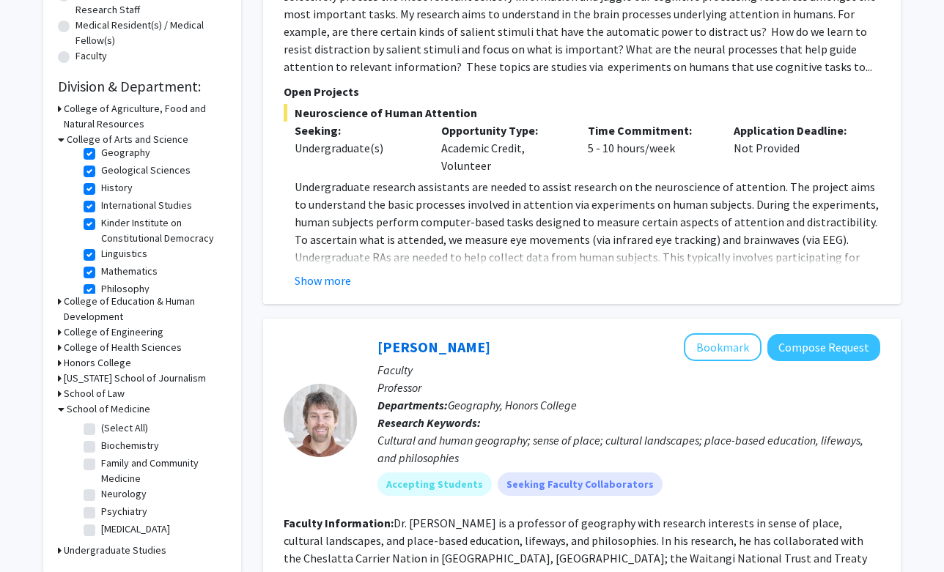
click at [101, 429] on label "(Select All)" at bounding box center [124, 428] width 47 height 15
click at [101, 429] on input "(Select All)" at bounding box center [106, 426] width 10 height 10
checkbox input "true"
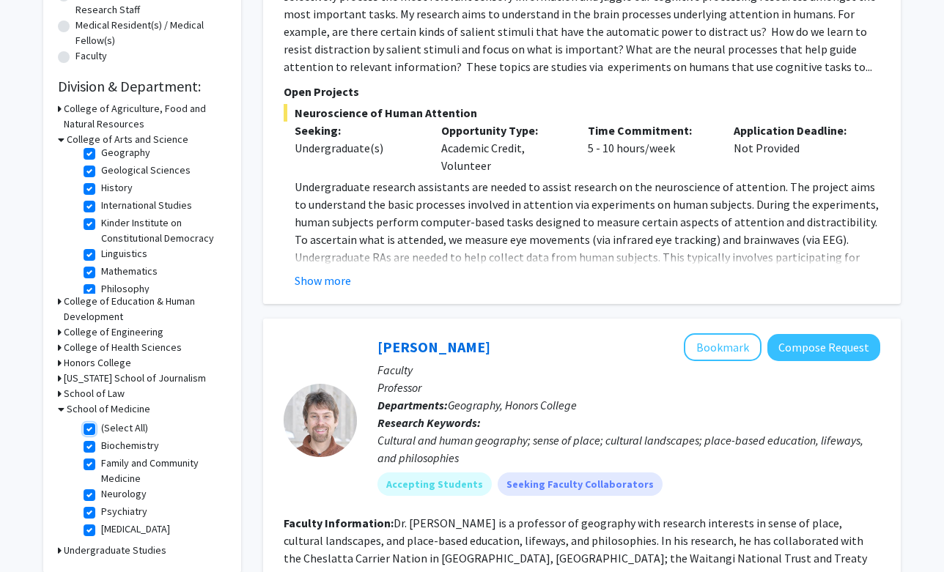
checkbox input "true"
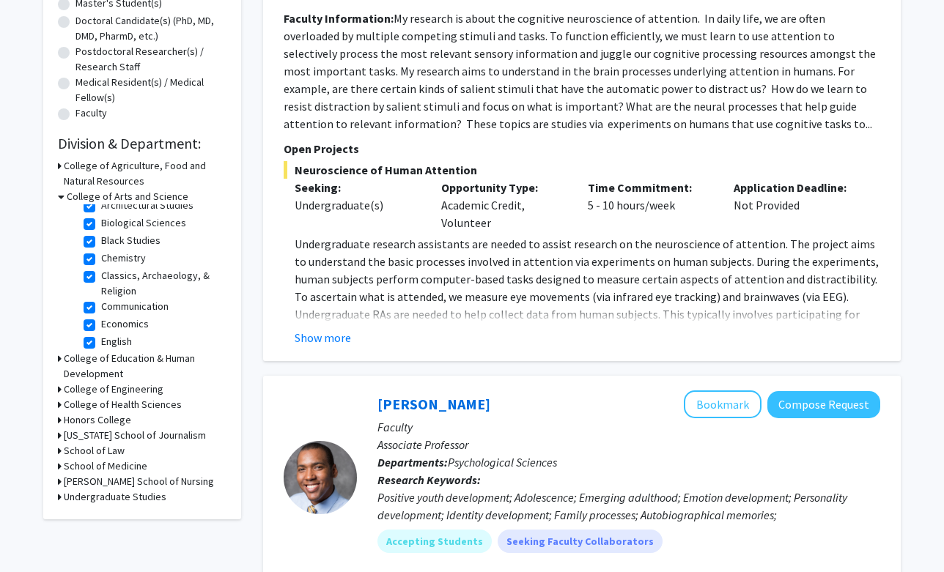
scroll to position [321, 0]
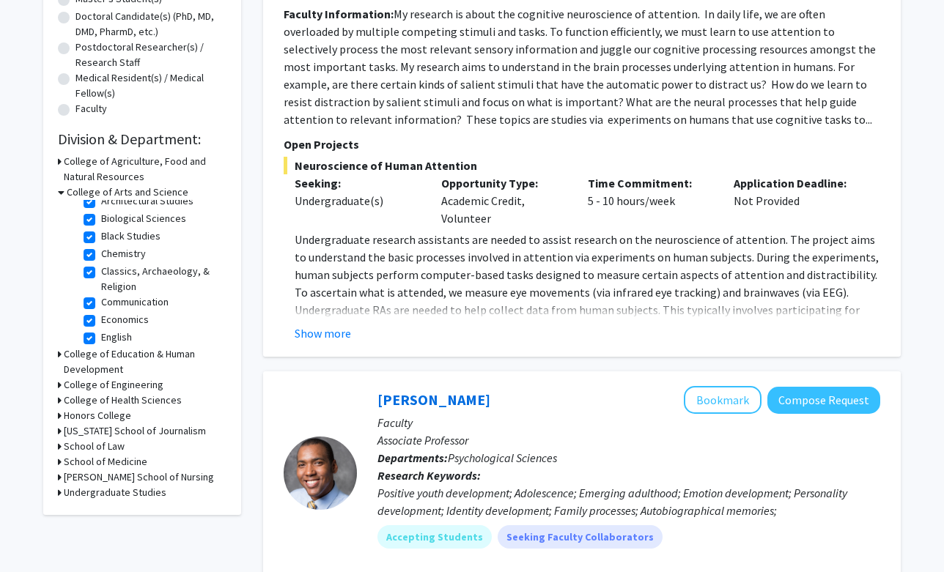
click at [59, 462] on icon at bounding box center [60, 461] width 4 height 15
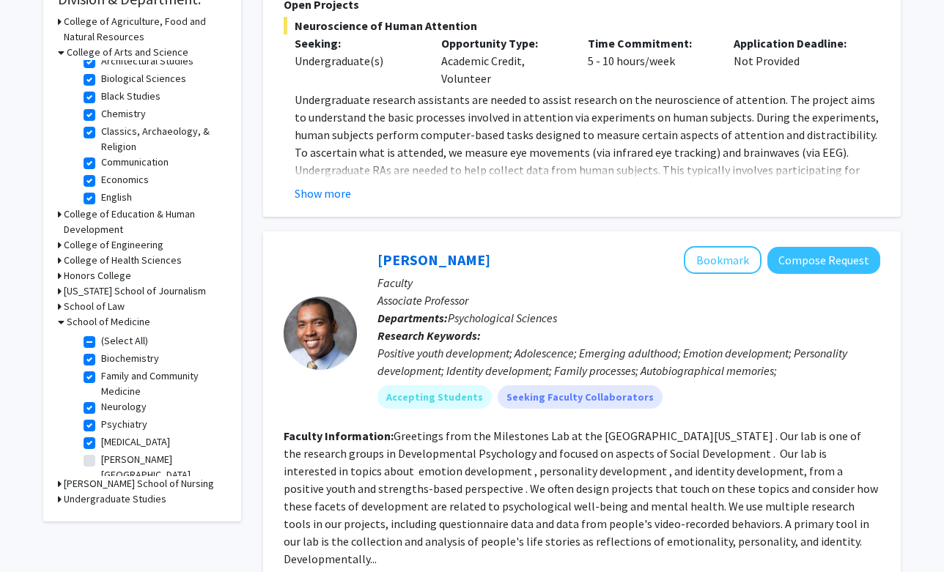
scroll to position [465, 0]
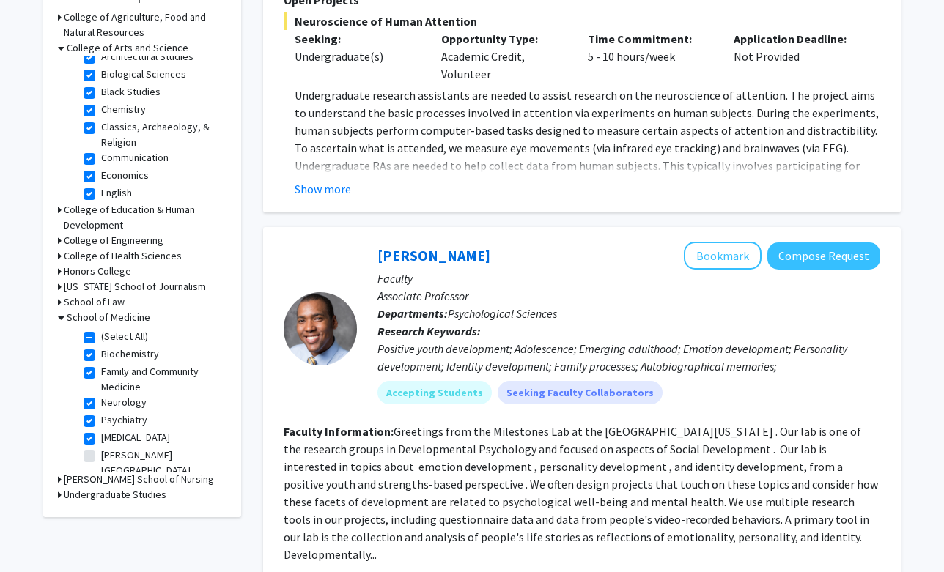
click at [57, 493] on div "Refine By Collaboration Status: Collaboration Status All Faculty/Staff Collabor…" at bounding box center [142, 65] width 198 height 904
click at [56, 491] on div "Refine By Collaboration Status: Collaboration Status All Faculty/Staff Collabor…" at bounding box center [142, 65] width 198 height 904
click at [64, 490] on h3 "Undergraduate Studies" at bounding box center [115, 494] width 103 height 15
click at [101, 511] on label "Undergraduate Research" at bounding box center [156, 513] width 111 height 15
click at [101, 511] on input "Undergraduate Research" at bounding box center [106, 511] width 10 height 10
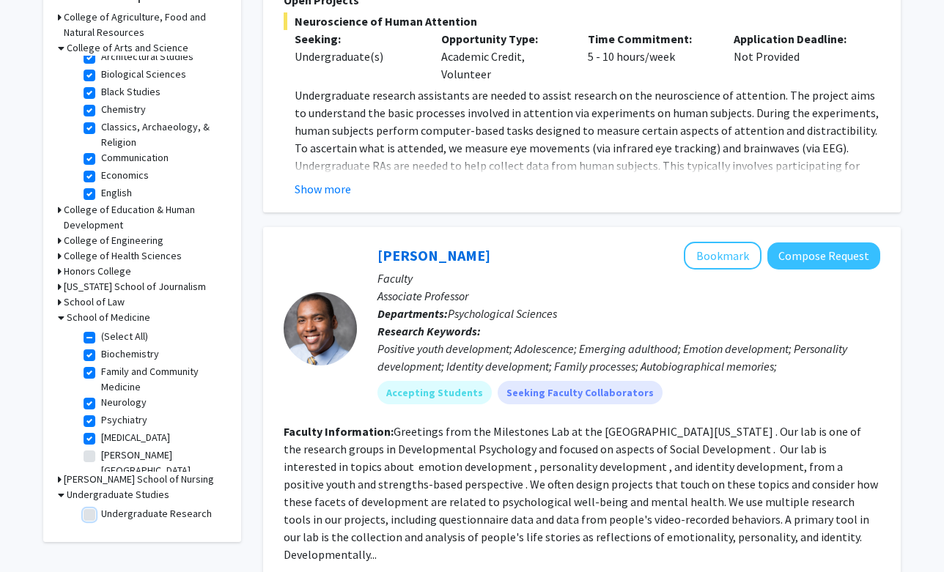
checkbox input "true"
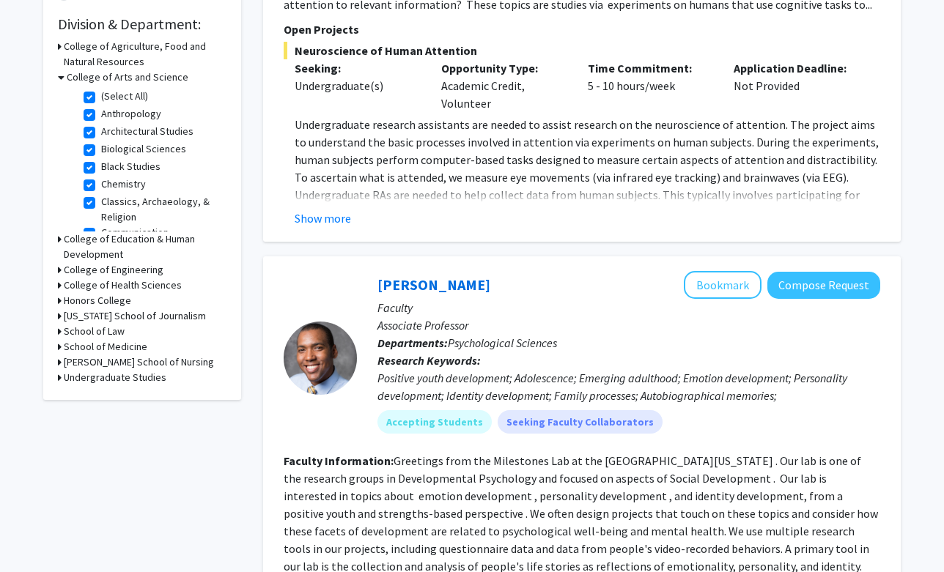
scroll to position [182, 0]
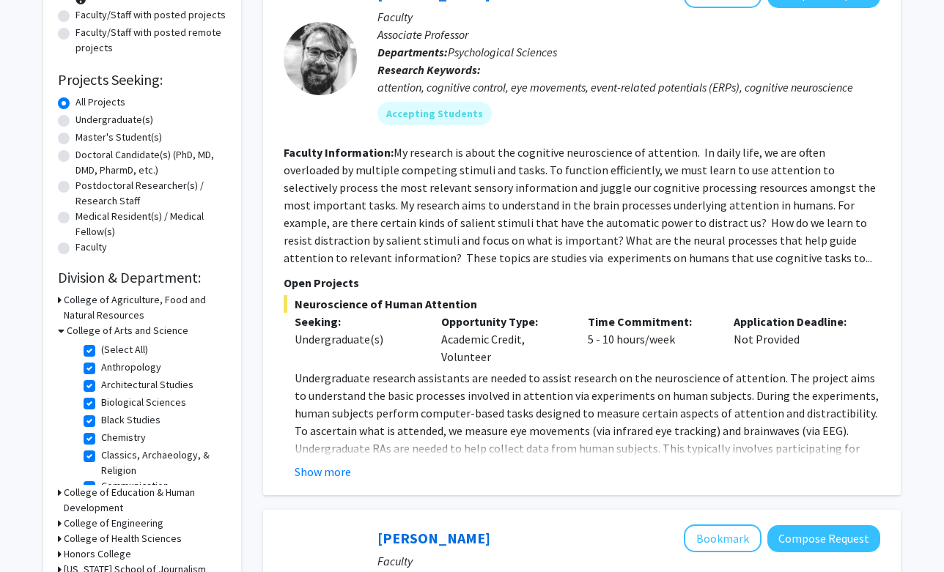
click at [75, 122] on label "Undergraduate(s)" at bounding box center [114, 119] width 78 height 15
click at [75, 122] on input "Undergraduate(s)" at bounding box center [80, 117] width 10 height 10
radio input "true"
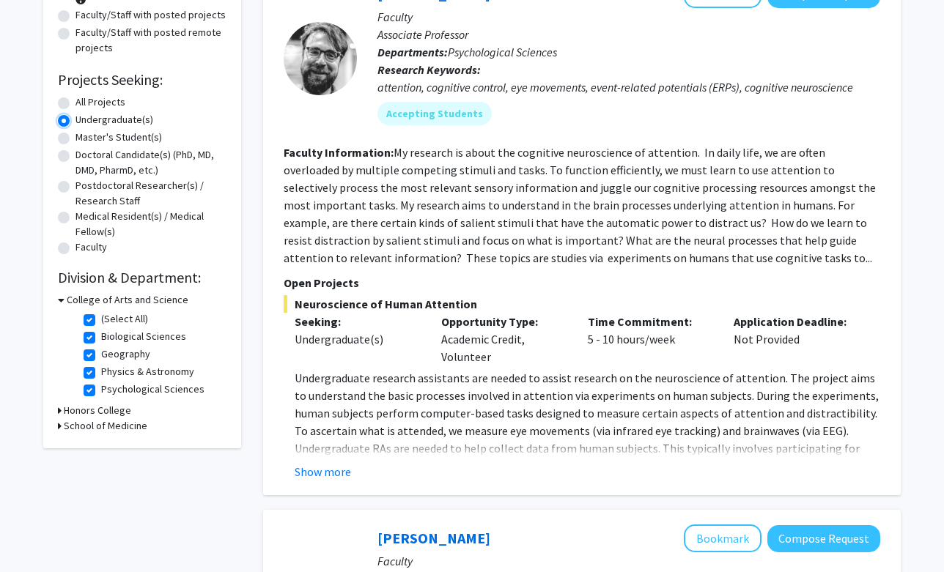
scroll to position [192, 0]
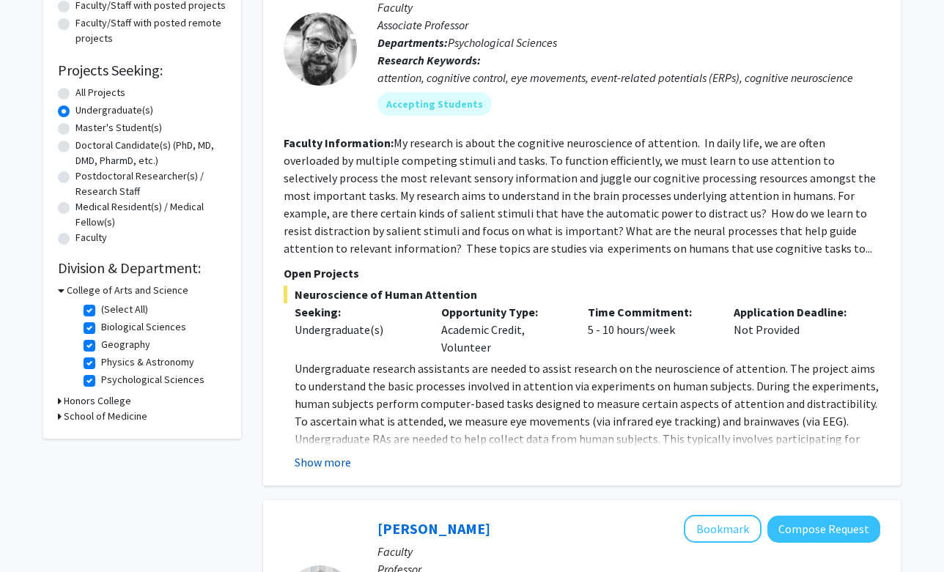
click at [325, 460] on button "Show more" at bounding box center [323, 463] width 56 height 18
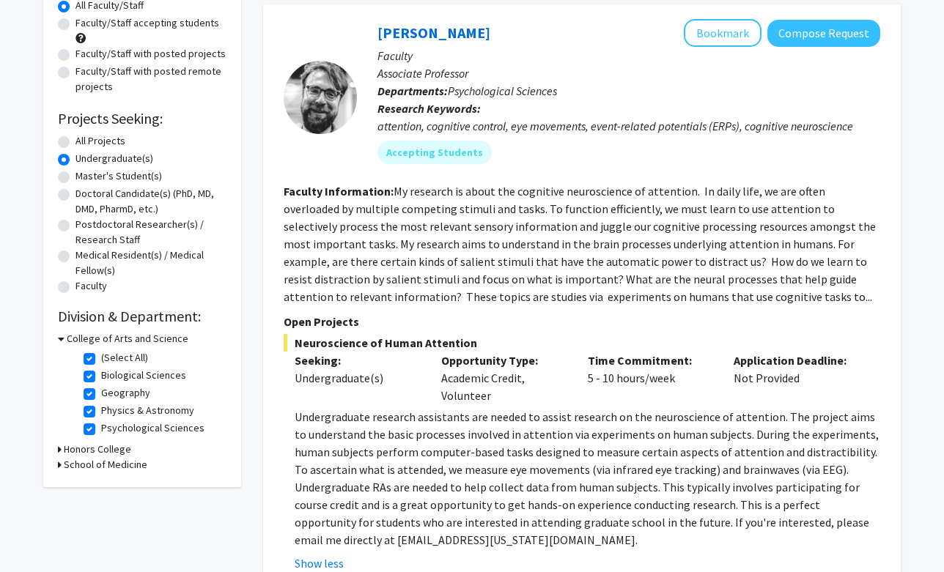
scroll to position [134, 0]
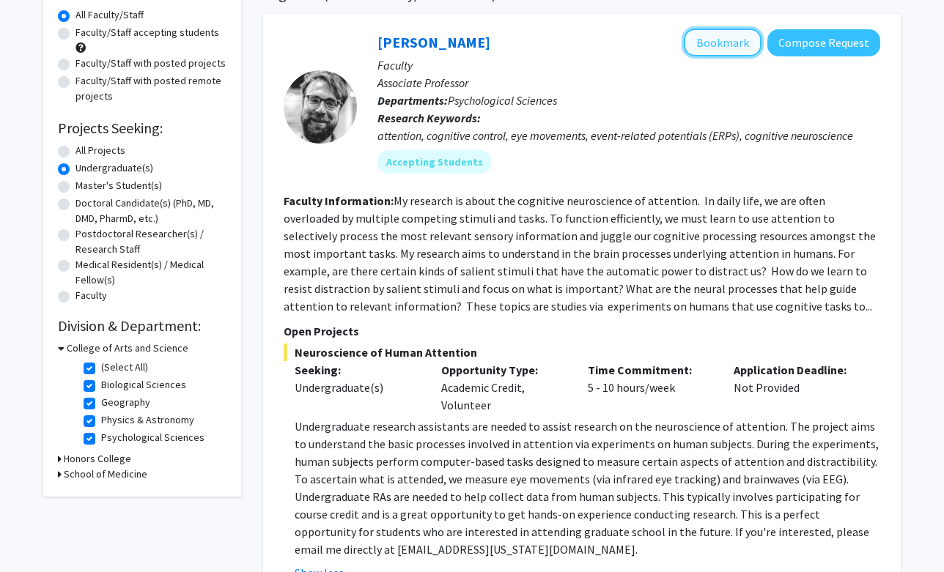
click at [737, 46] on button "Bookmark" at bounding box center [723, 43] width 78 height 28
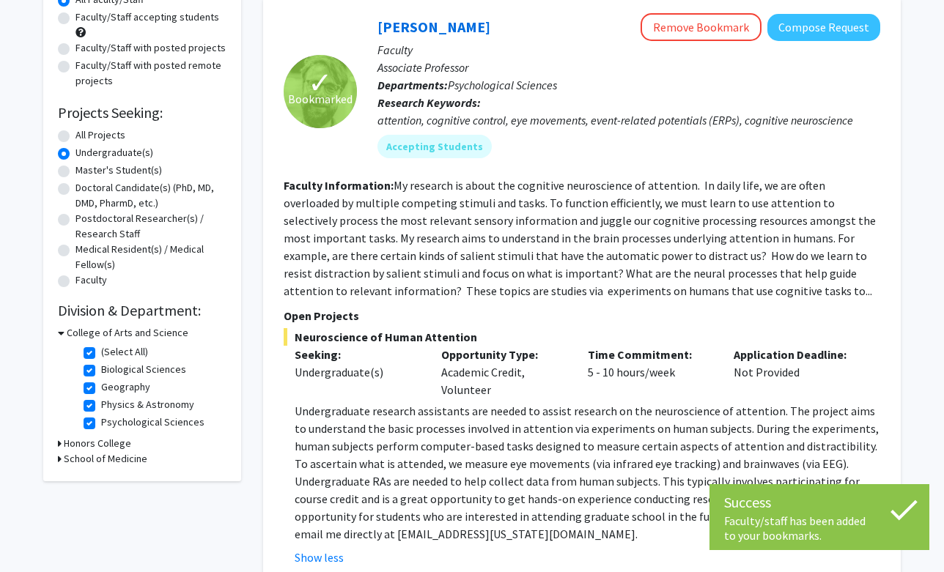
scroll to position [158, 0]
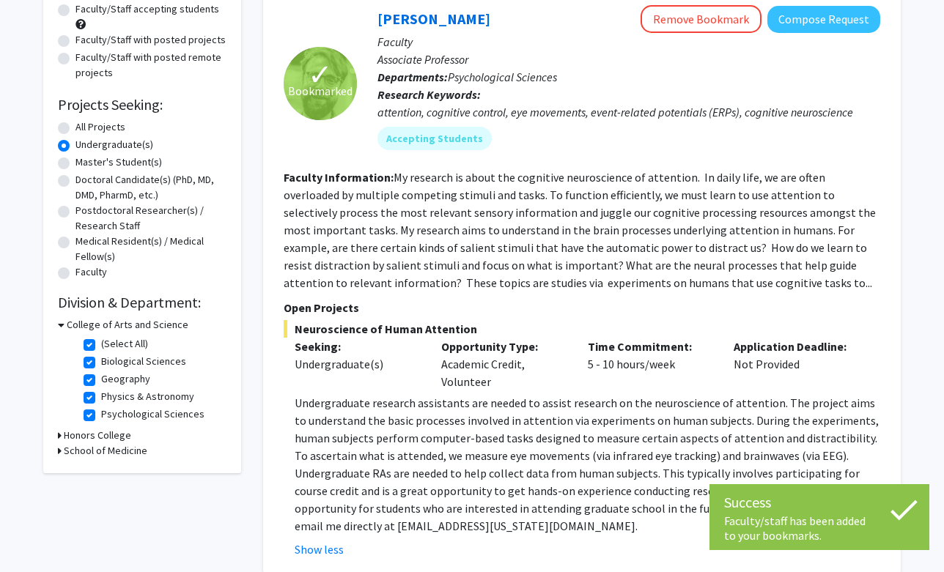
click at [91, 446] on h3 "School of Medicine" at bounding box center [106, 450] width 84 height 15
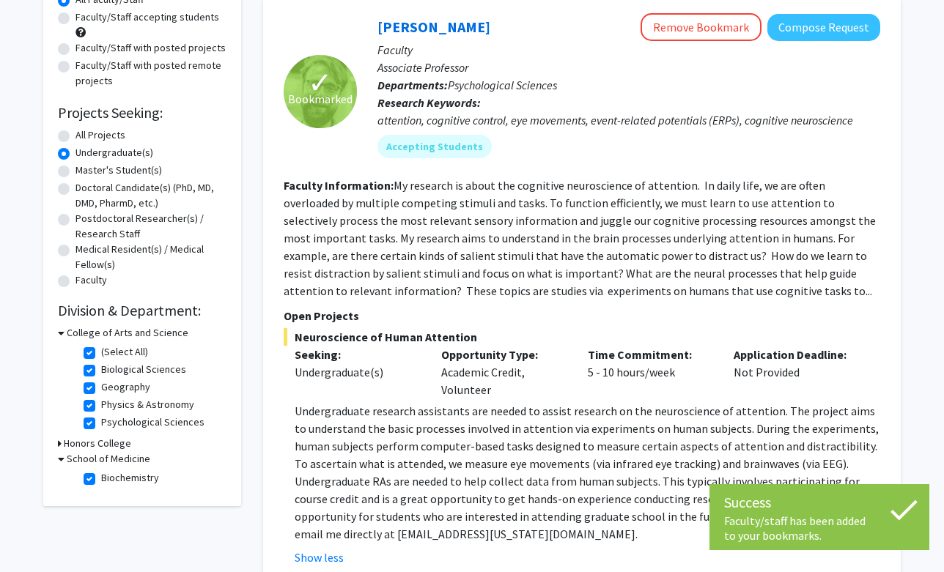
scroll to position [146, 0]
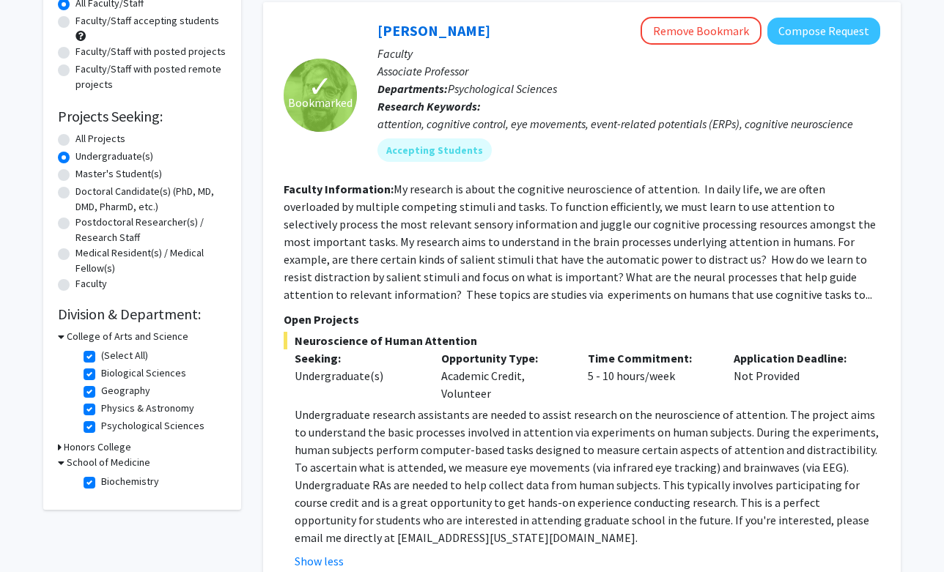
click at [91, 476] on fg-checkbox "Biochemistry Biochemistry" at bounding box center [153, 483] width 139 height 18
click at [75, 139] on label "All Projects" at bounding box center [100, 138] width 50 height 15
click at [75, 139] on input "All Projects" at bounding box center [80, 136] width 10 height 10
radio input "true"
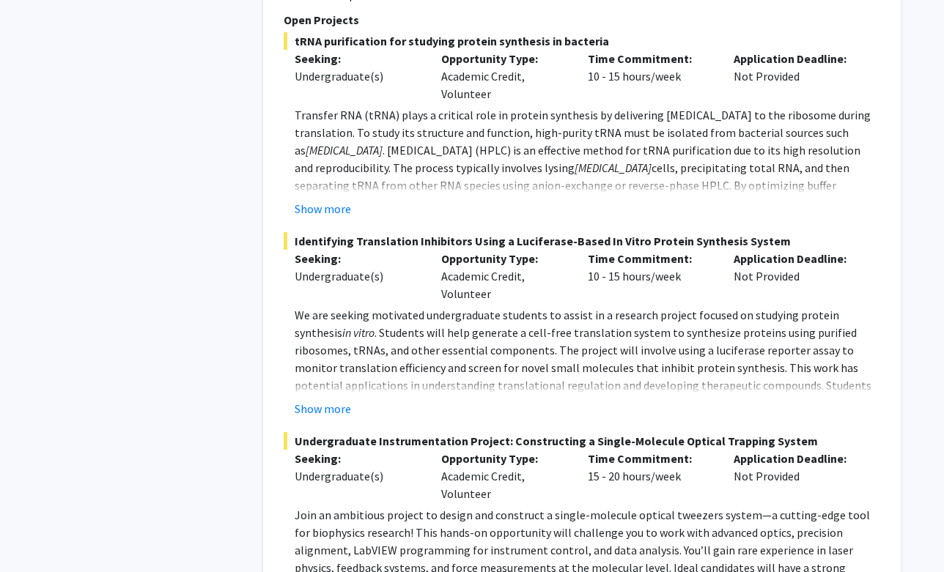
scroll to position [5482, 0]
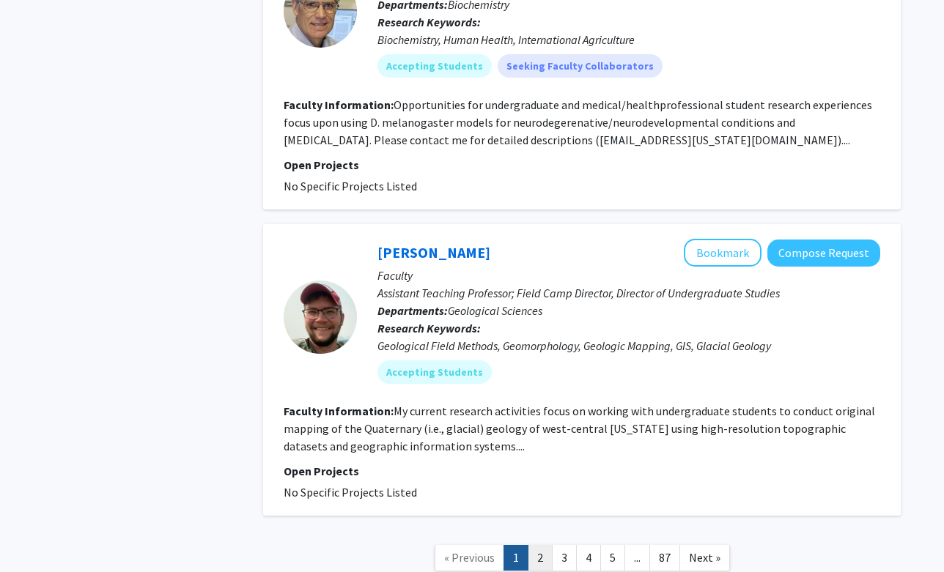
click at [543, 545] on link "2" at bounding box center [540, 558] width 25 height 26
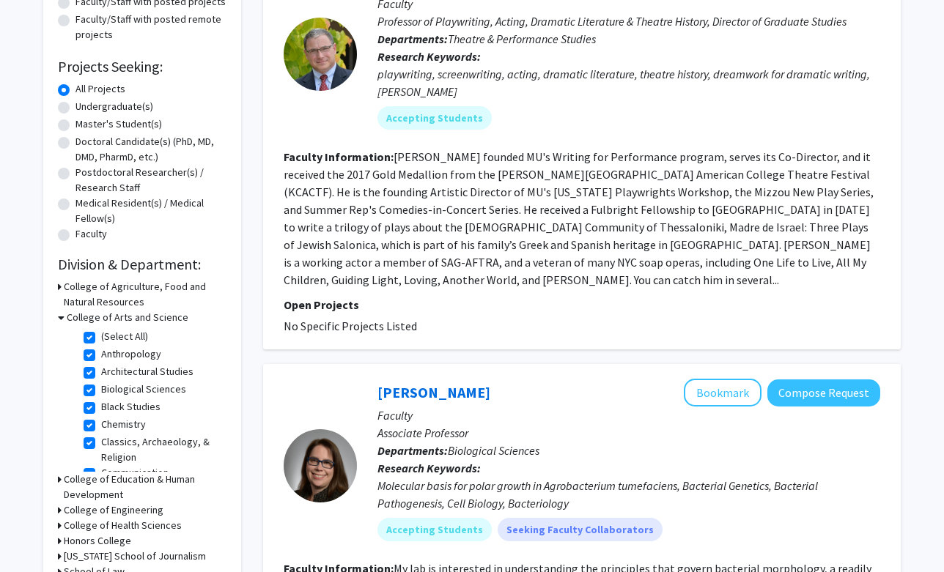
scroll to position [196, 0]
click at [101, 334] on label "(Select All)" at bounding box center [124, 335] width 47 height 15
click at [101, 334] on input "(Select All)" at bounding box center [106, 333] width 10 height 10
checkbox input "false"
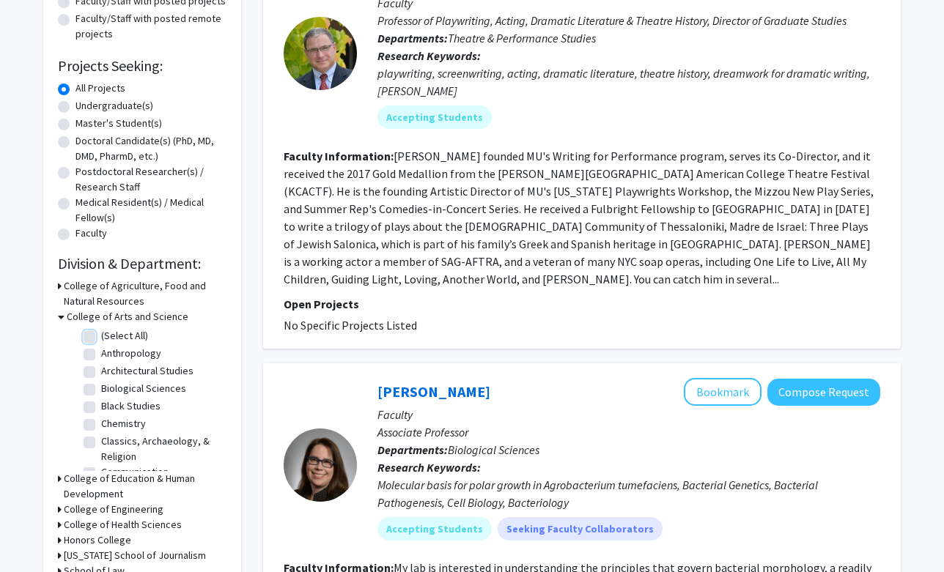
checkbox input "false"
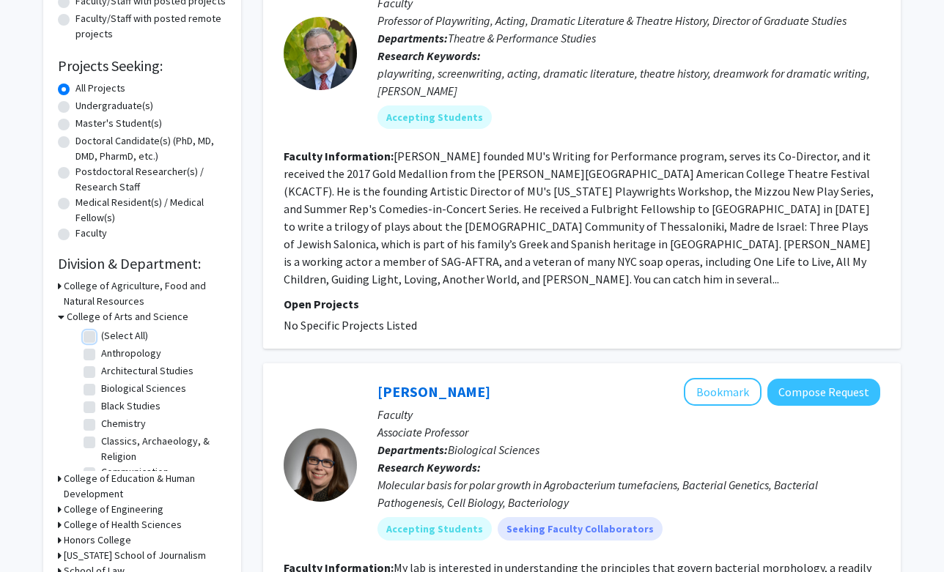
checkbox input "false"
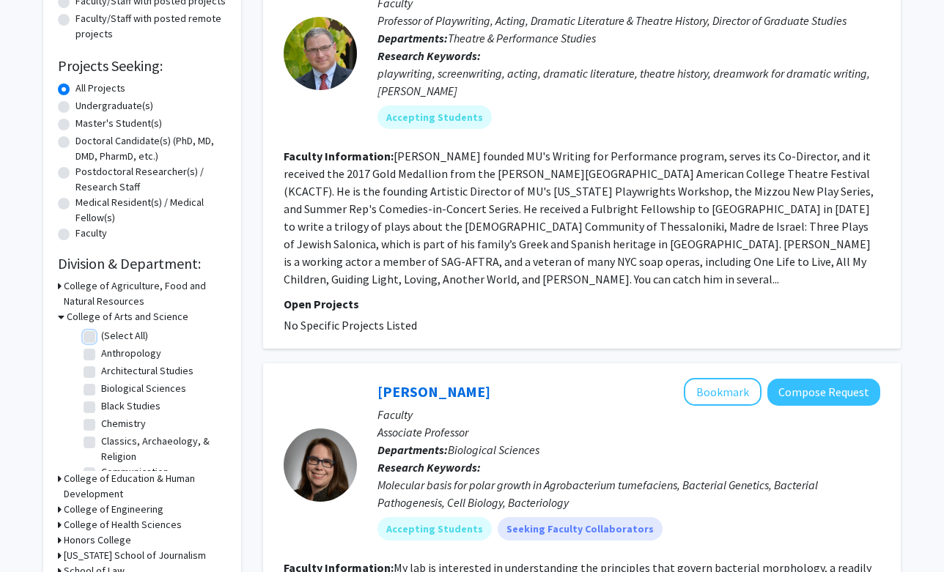
checkbox input "false"
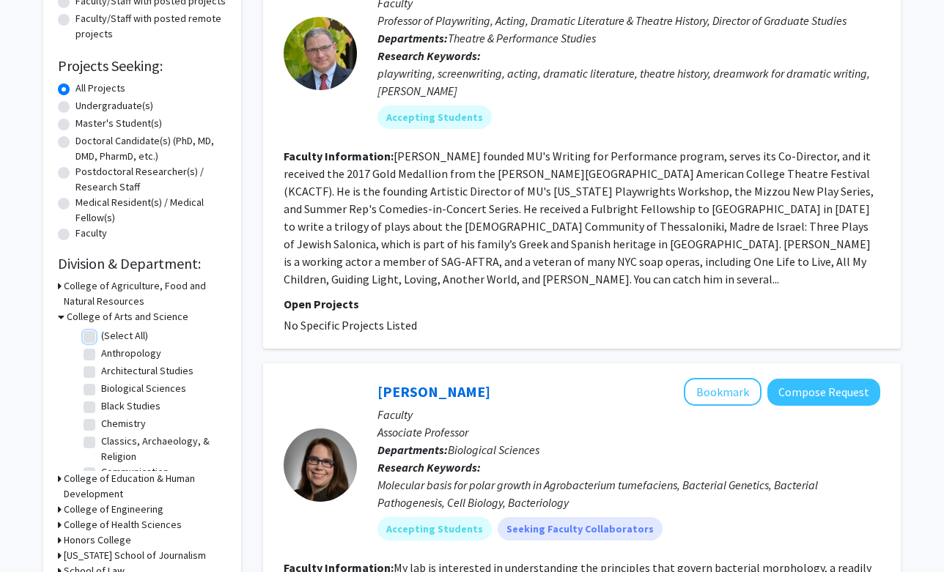
checkbox input "false"
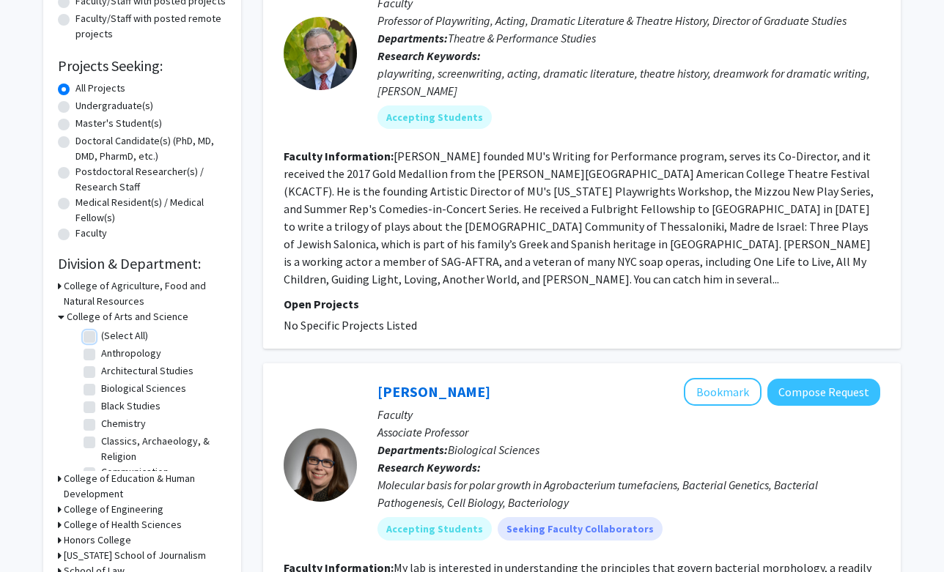
checkbox input "false"
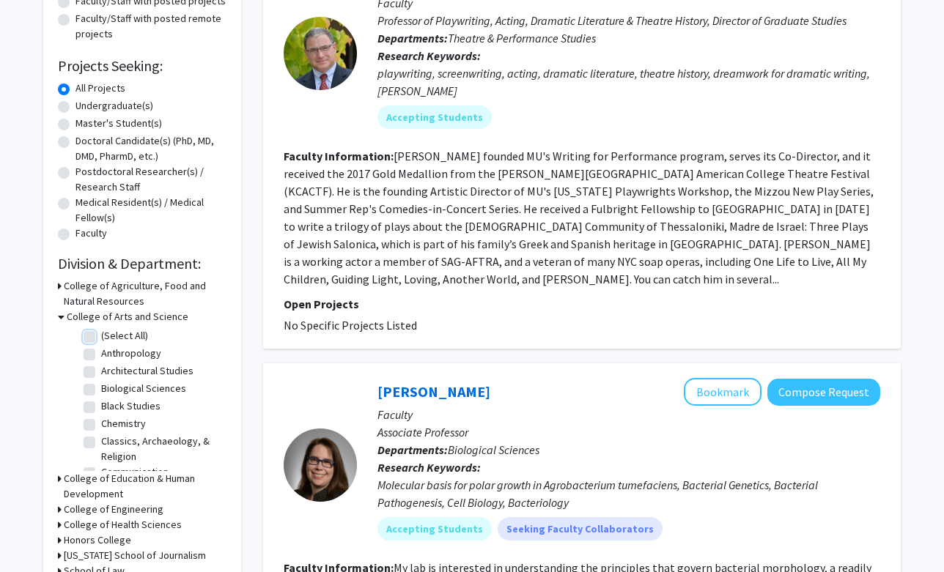
checkbox input "false"
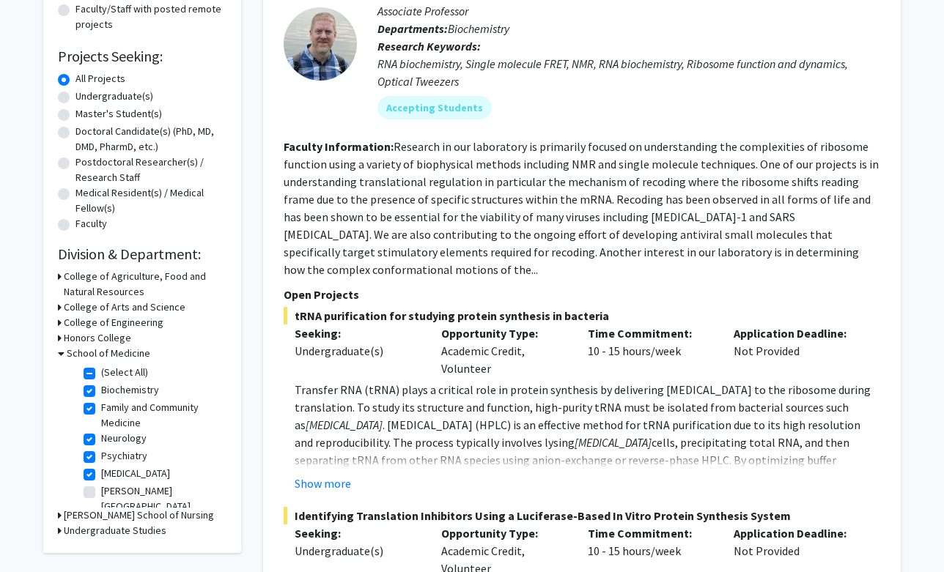
scroll to position [213, 0]
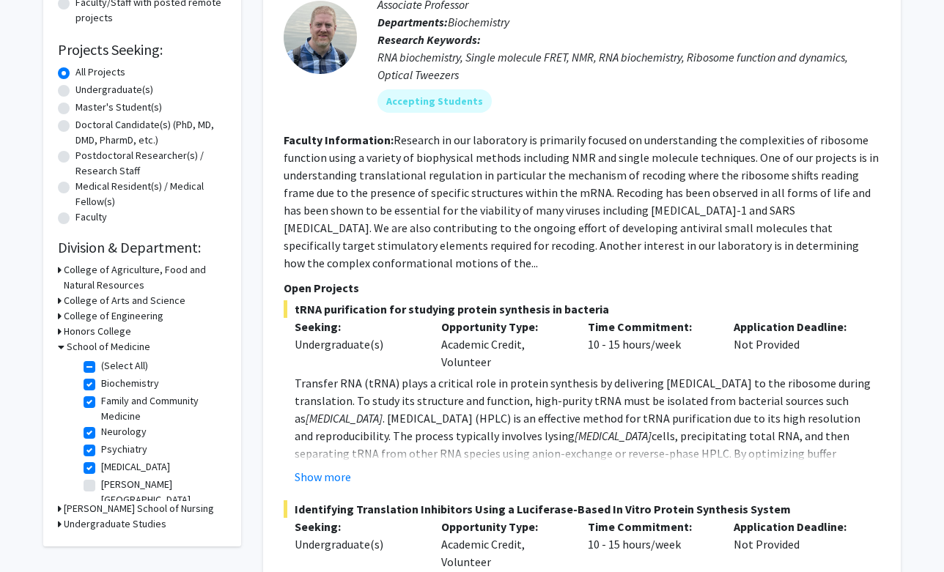
click at [101, 367] on label "(Select All)" at bounding box center [124, 365] width 47 height 15
click at [101, 367] on input "(Select All)" at bounding box center [106, 363] width 10 height 10
checkbox input "false"
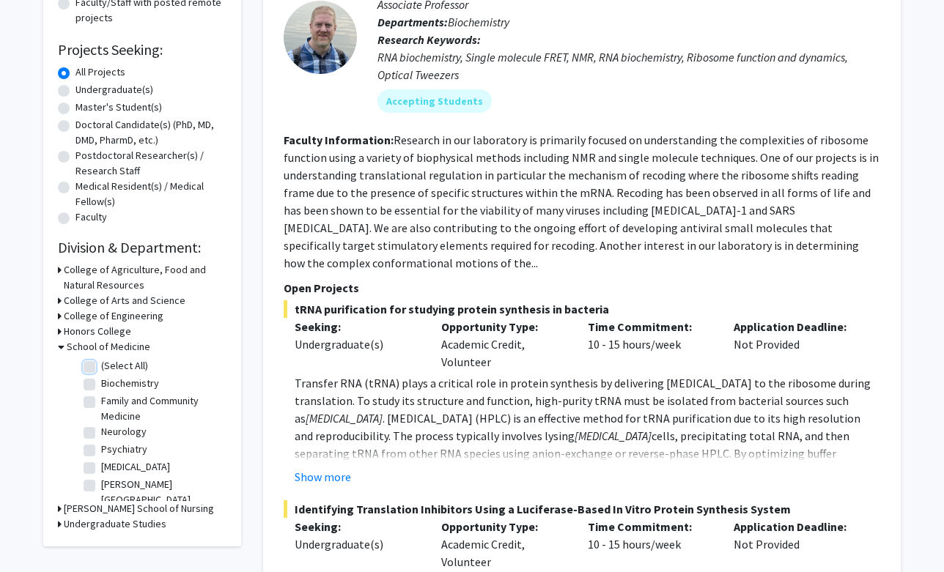
checkbox input "false"
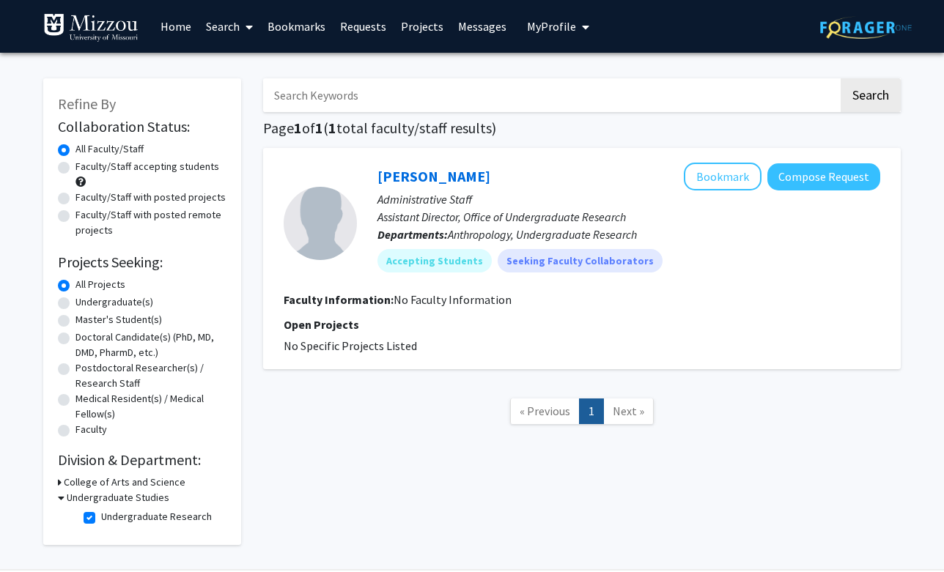
scroll to position [50, 0]
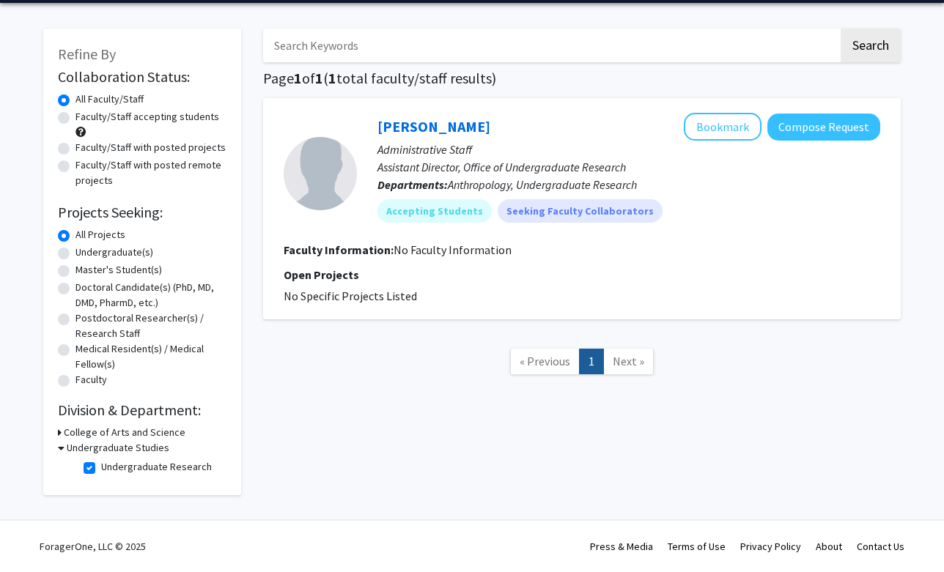
click at [101, 465] on label "Undergraduate Research" at bounding box center [156, 467] width 111 height 15
click at [101, 465] on input "Undergraduate Research" at bounding box center [106, 465] width 10 height 10
checkbox input "false"
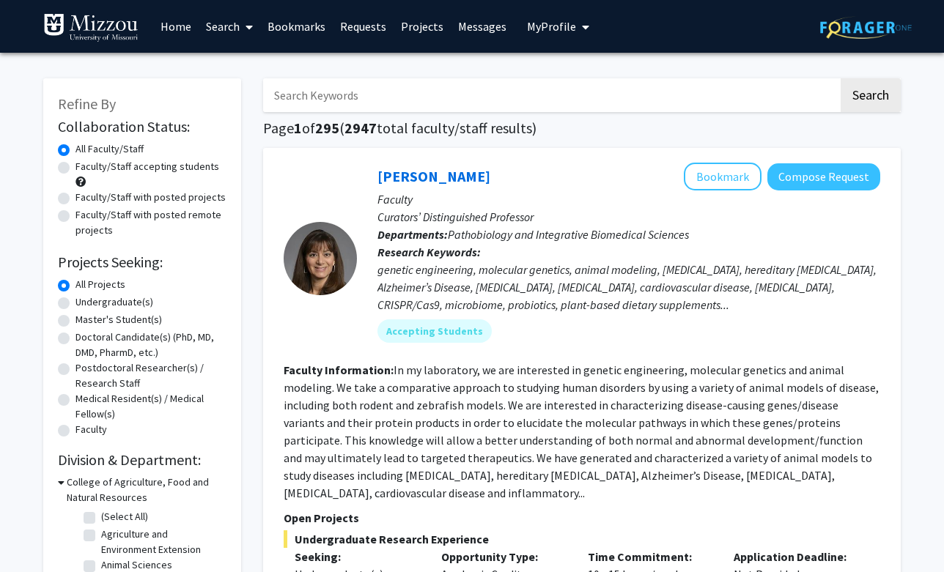
click at [75, 169] on label "Faculty/Staff accepting students" at bounding box center [147, 166] width 144 height 15
click at [75, 169] on input "Faculty/Staff accepting students" at bounding box center [80, 164] width 10 height 10
radio input "true"
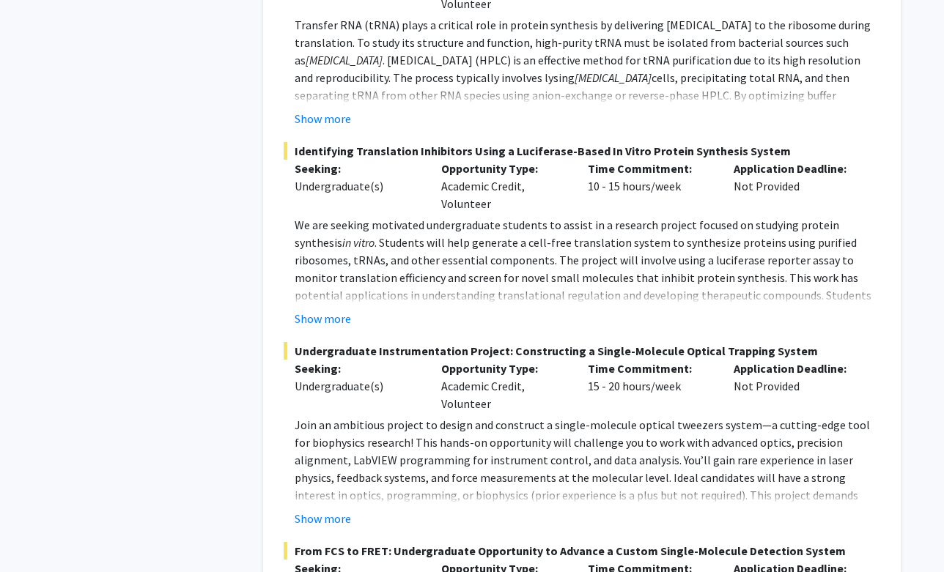
scroll to position [6427, 0]
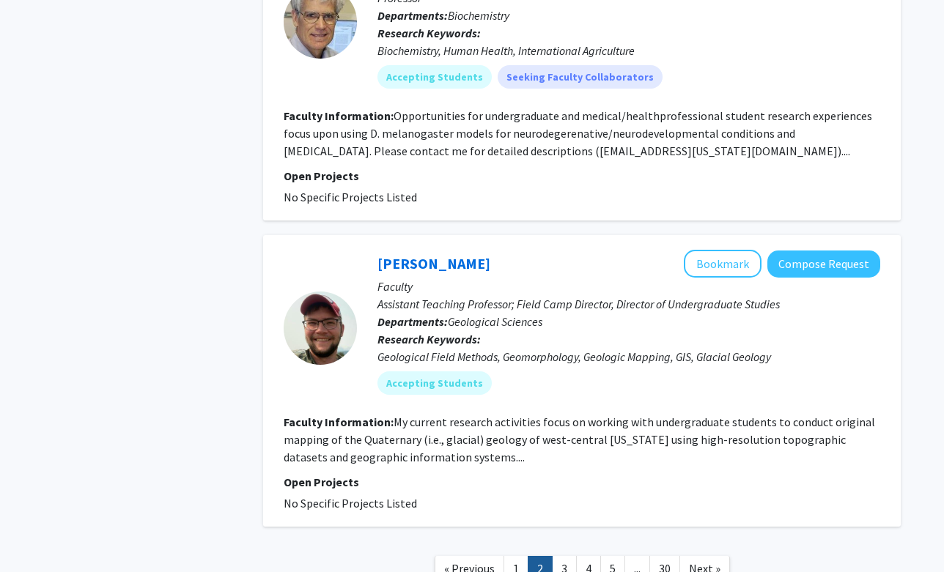
scroll to position [4098, 0]
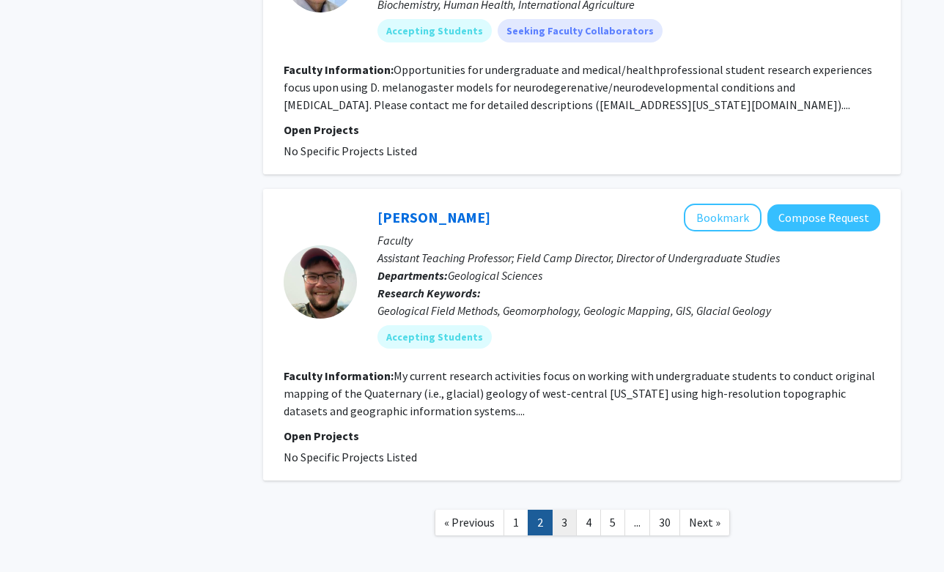
click at [567, 510] on link "3" at bounding box center [564, 523] width 25 height 26
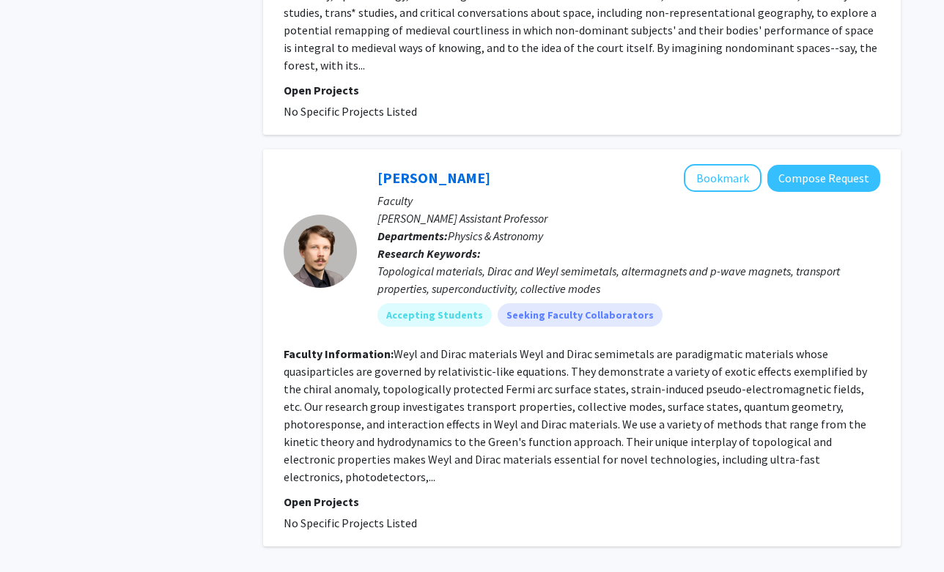
scroll to position [3086, 0]
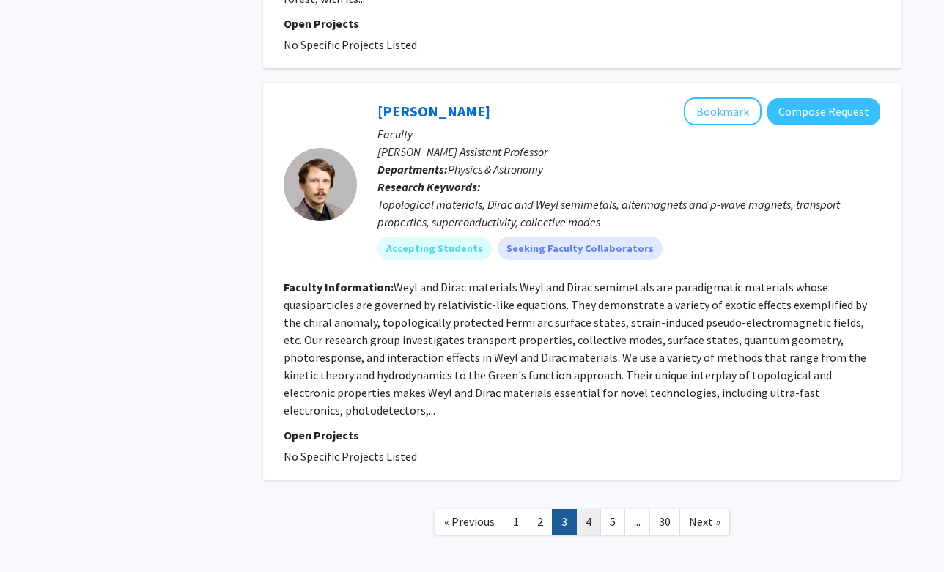
click at [585, 509] on link "4" at bounding box center [588, 522] width 25 height 26
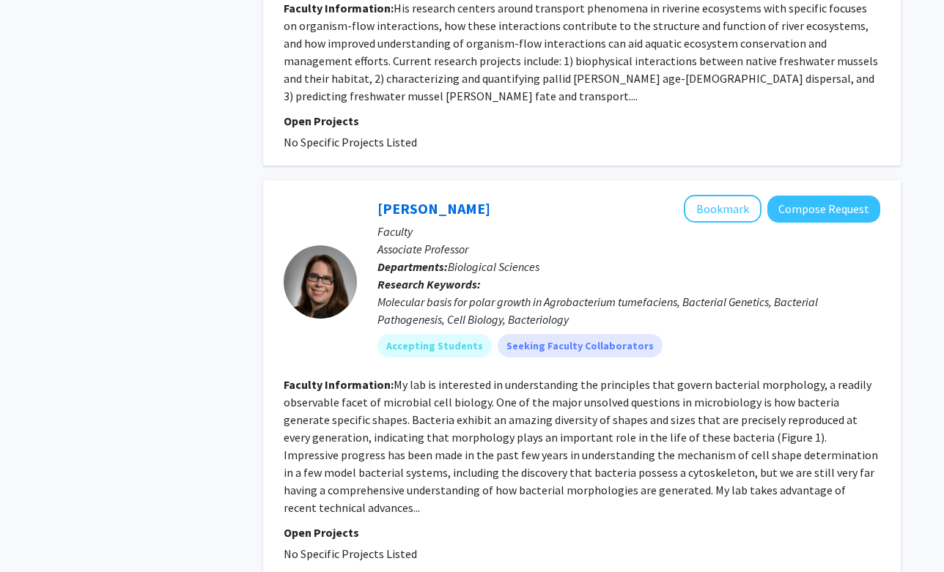
scroll to position [3508, 0]
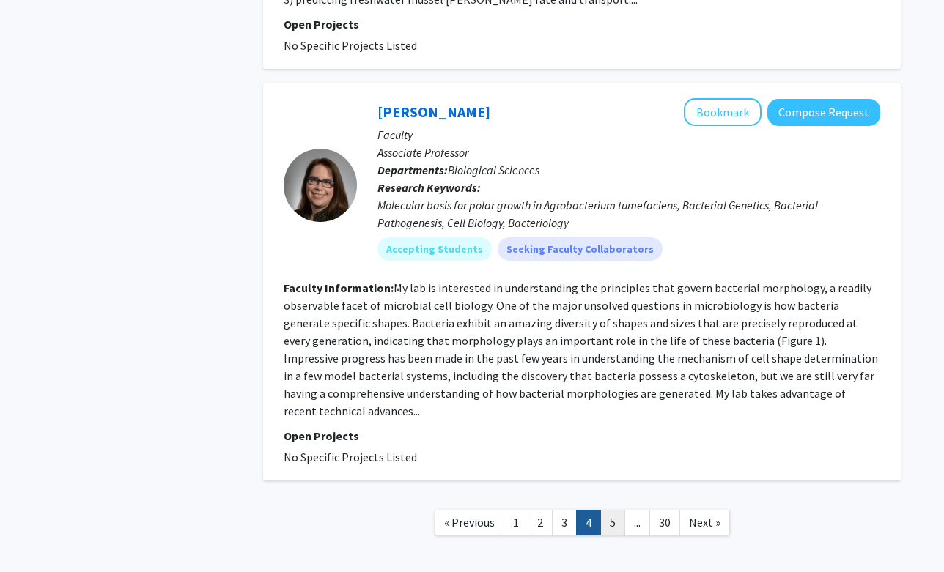
click at [612, 510] on link "5" at bounding box center [612, 523] width 25 height 26
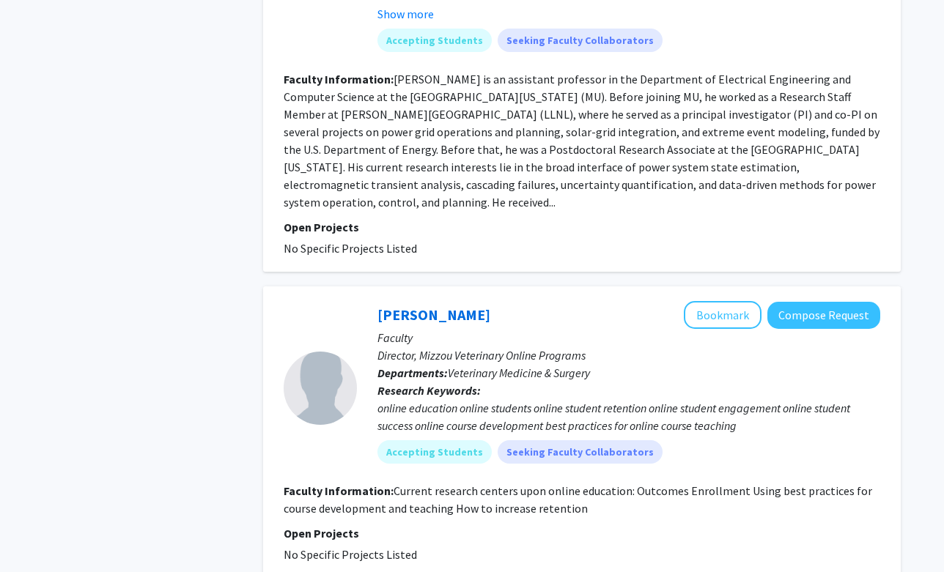
scroll to position [3390, 0]
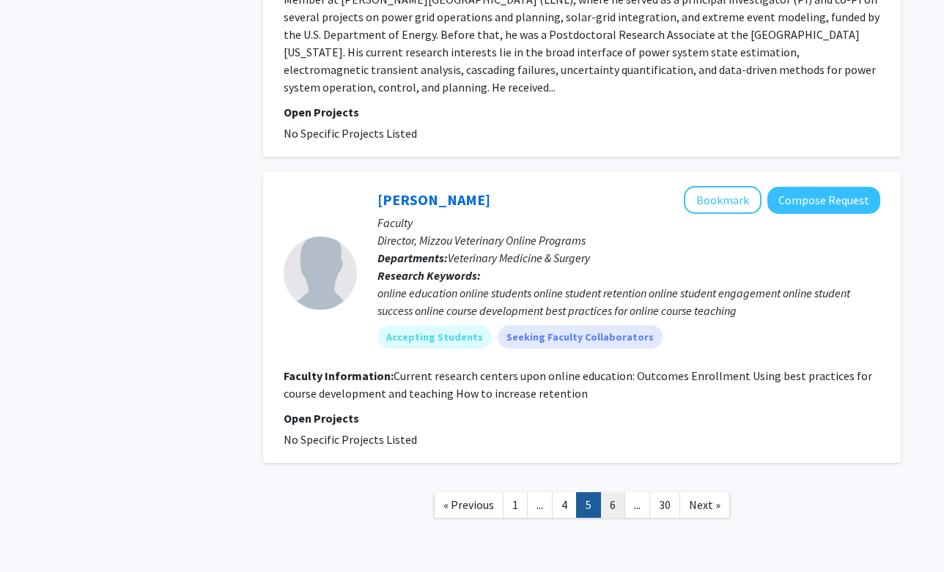
click at [609, 493] on link "6" at bounding box center [612, 506] width 25 height 26
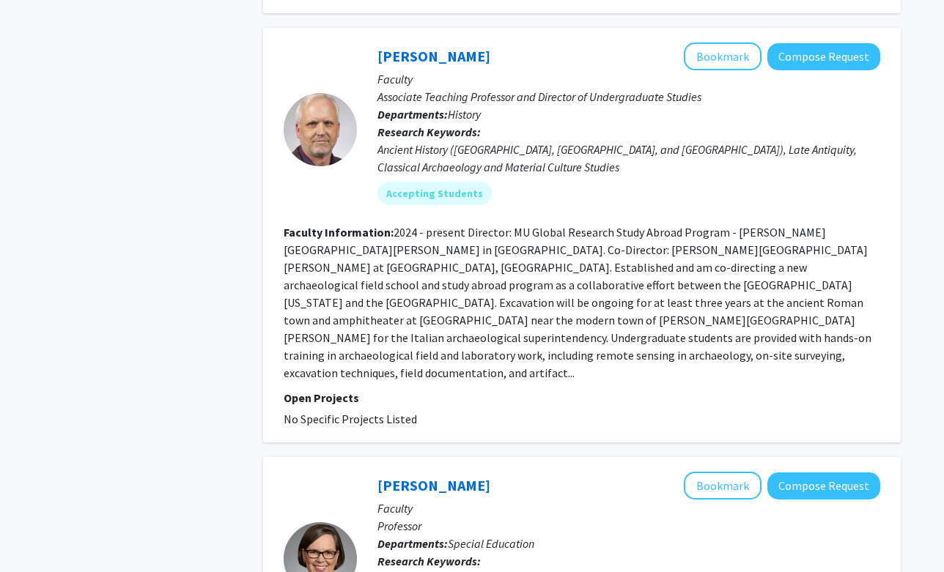
scroll to position [3551, 0]
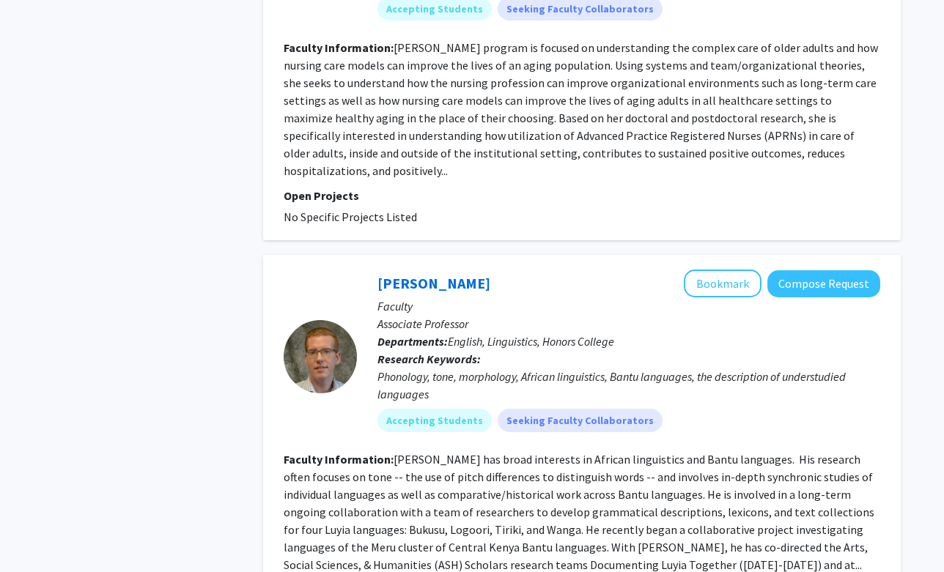
scroll to position [3420, 0]
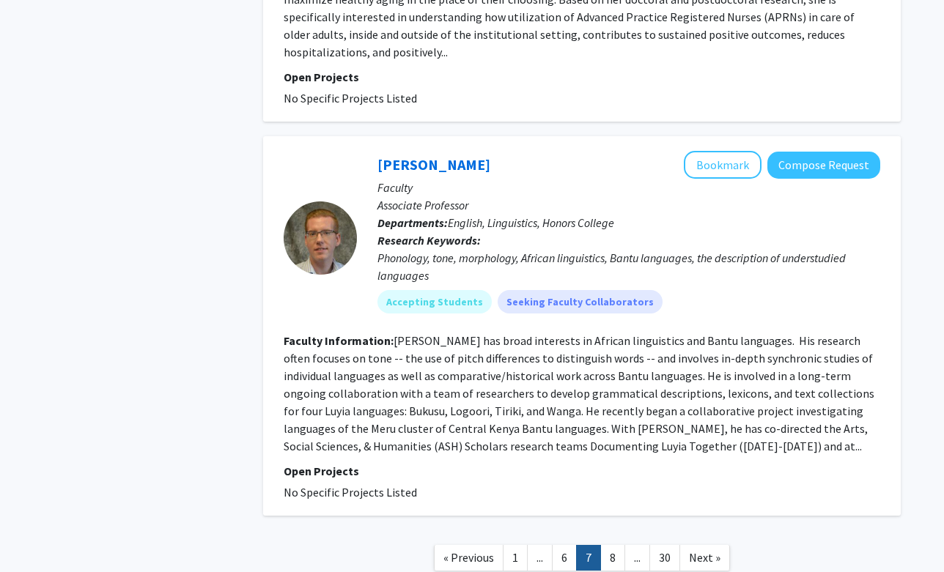
click at [610, 531] on nav "« Previous 1 ... 6 7 8 ... 30 Next »" at bounding box center [582, 560] width 638 height 59
click at [610, 545] on link "8" at bounding box center [612, 558] width 25 height 26
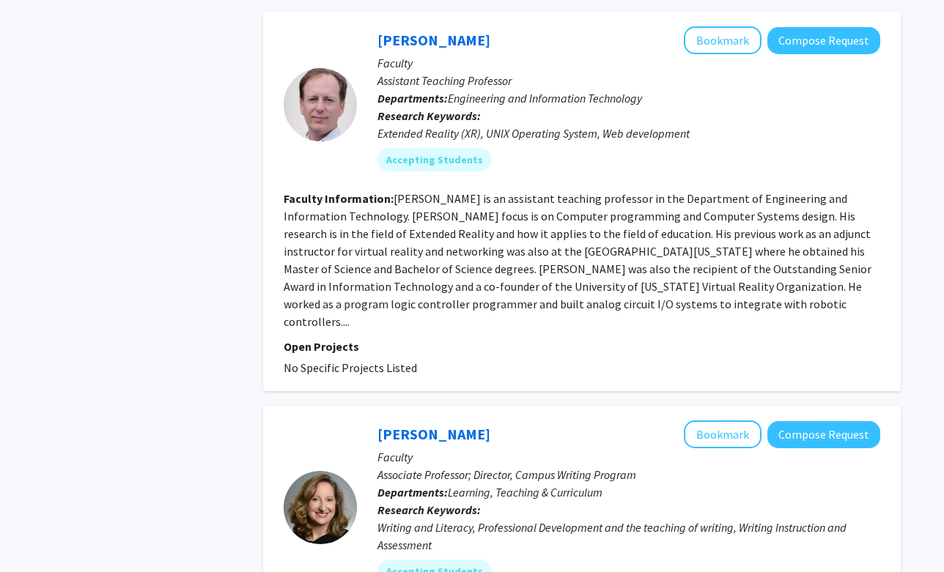
scroll to position [3601, 0]
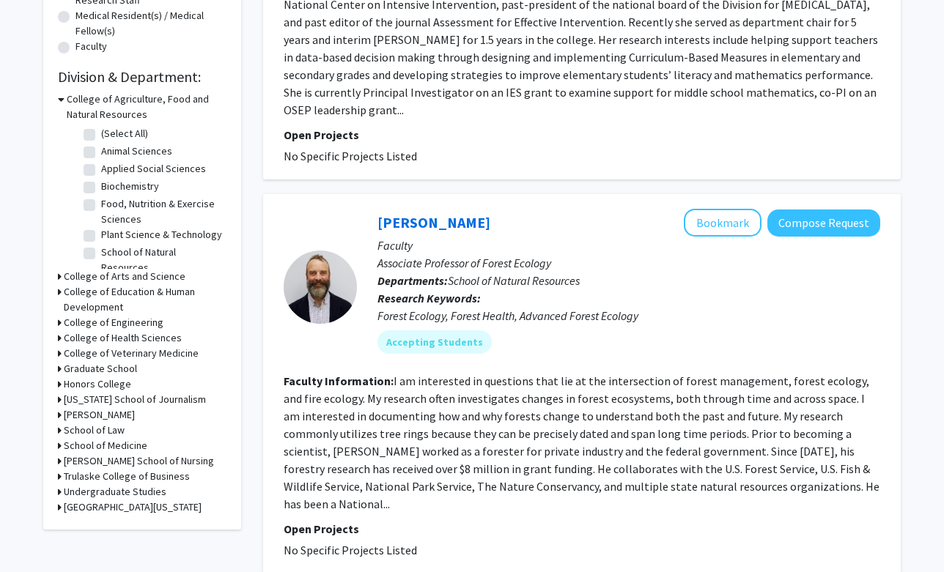
scroll to position [385, 0]
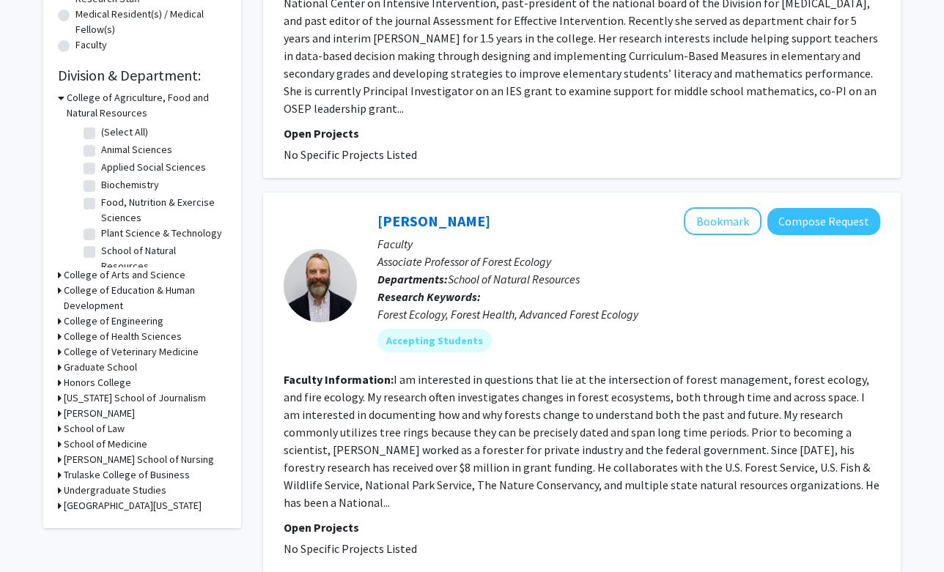
click at [101, 186] on label "Biochemistry" at bounding box center [130, 184] width 58 height 15
click at [101, 186] on input "Biochemistry" at bounding box center [106, 182] width 10 height 10
checkbox input "true"
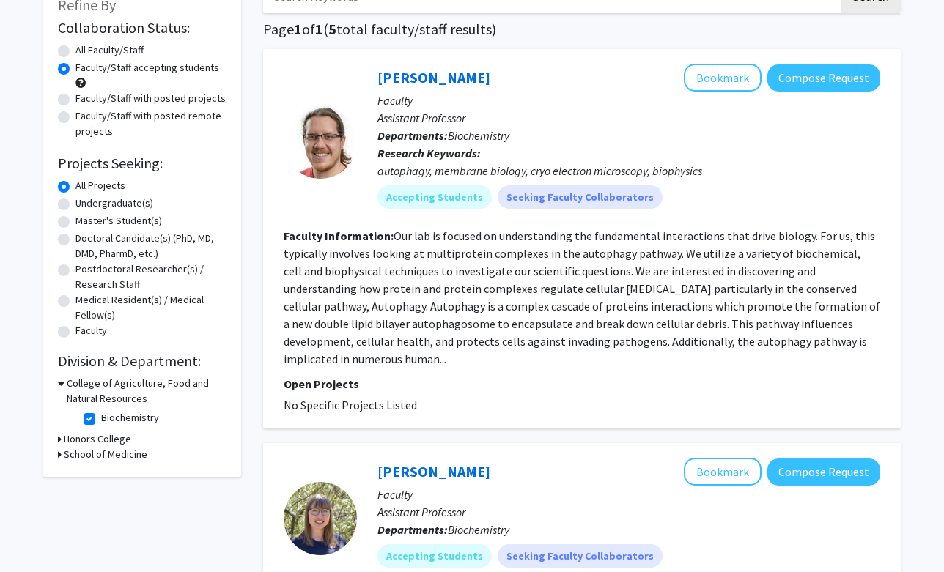
scroll to position [105, 0]
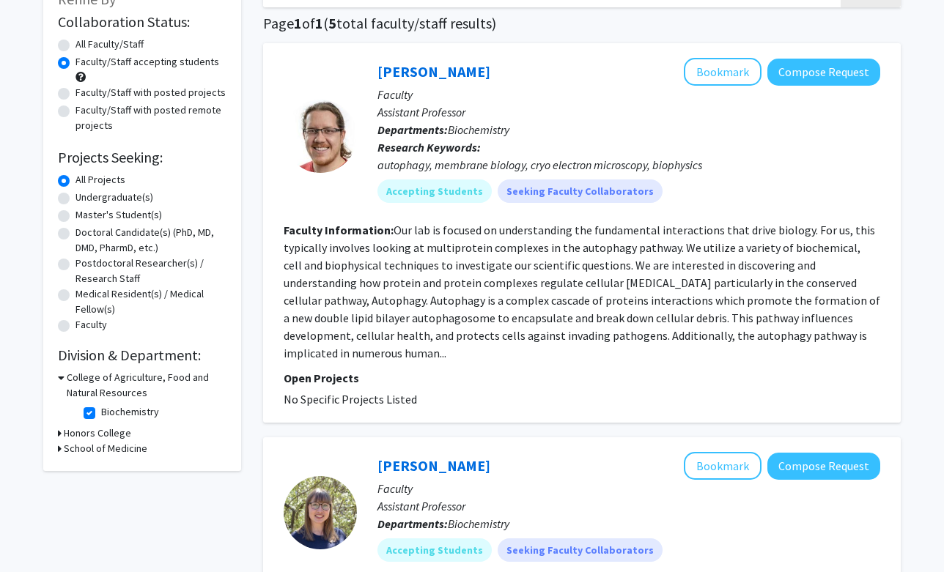
click at [111, 377] on h3 "College of Agriculture, Food and Natural Resources" at bounding box center [147, 385] width 160 height 31
click at [58, 376] on icon at bounding box center [60, 377] width 4 height 15
click at [58, 434] on icon at bounding box center [60, 433] width 4 height 15
click at [58, 473] on icon at bounding box center [60, 473] width 4 height 15
click at [101, 410] on label "Biochemistry" at bounding box center [130, 412] width 58 height 15
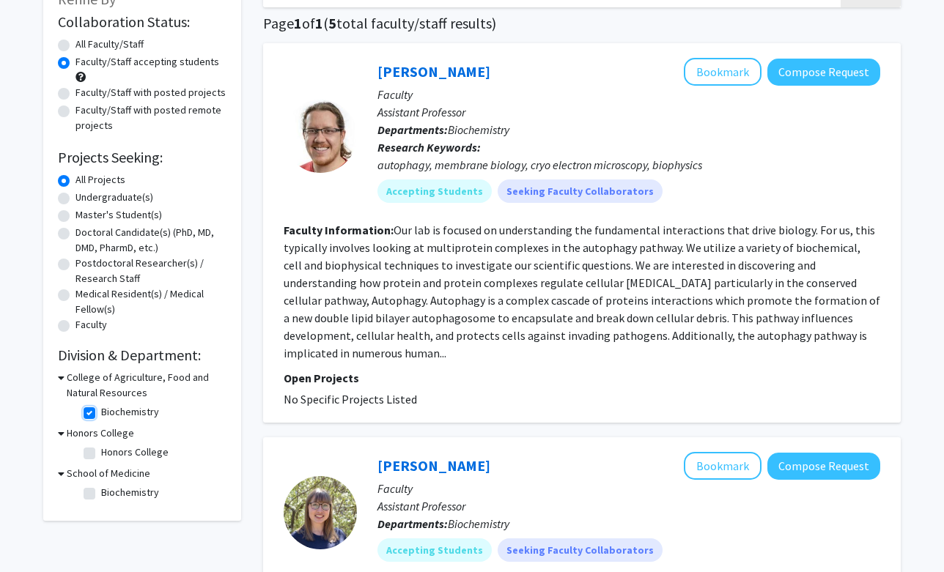
click at [101, 410] on input "Biochemistry" at bounding box center [106, 410] width 10 height 10
checkbox input "false"
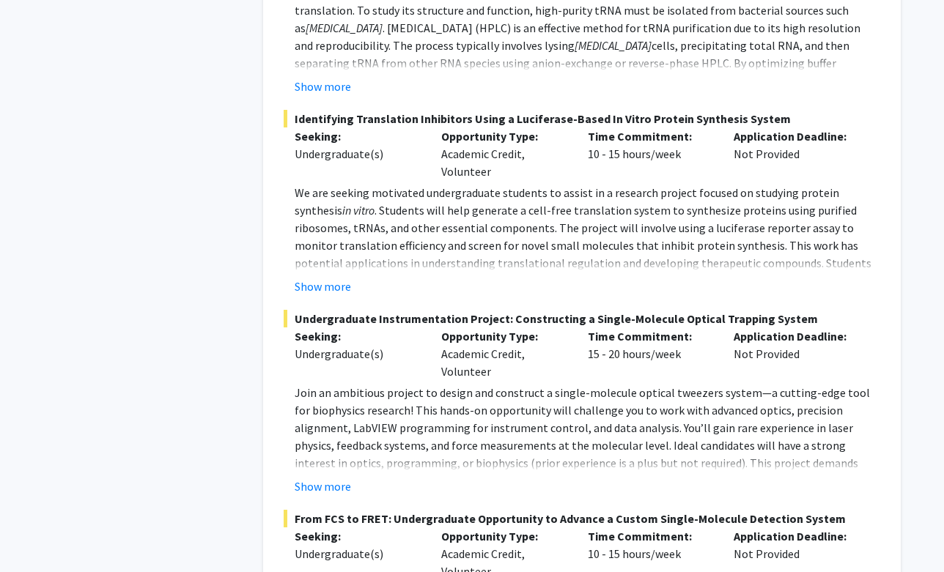
scroll to position [6427, 0]
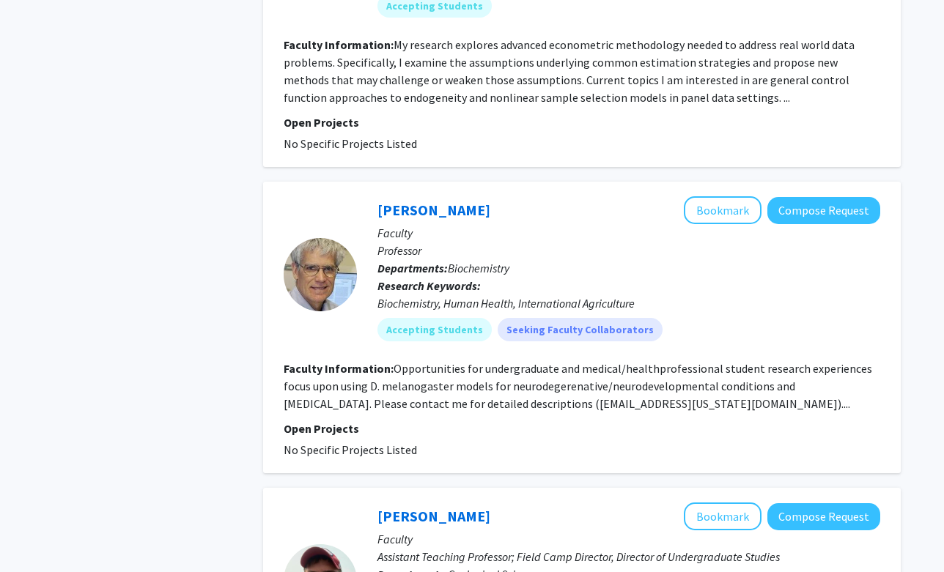
scroll to position [4098, 0]
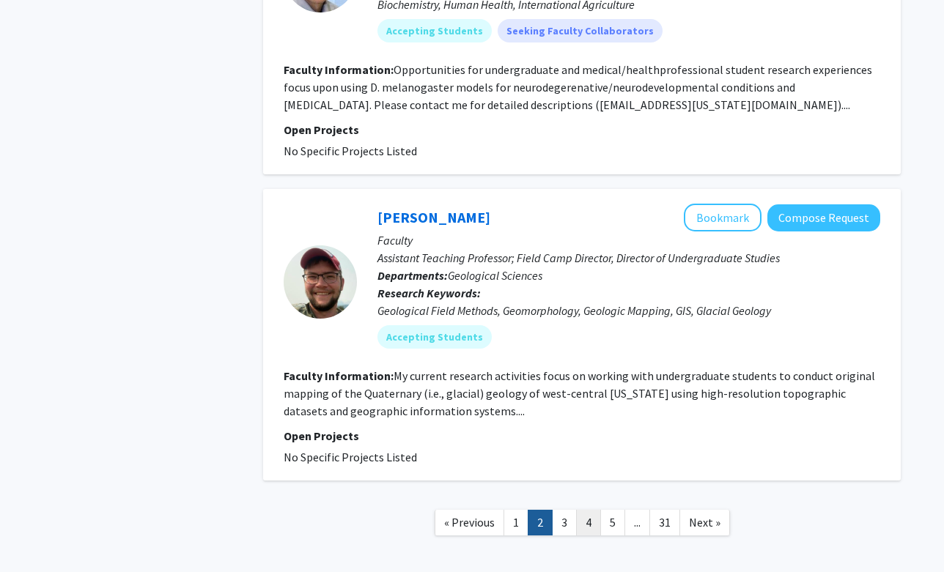
click at [587, 510] on link "4" at bounding box center [588, 523] width 25 height 26
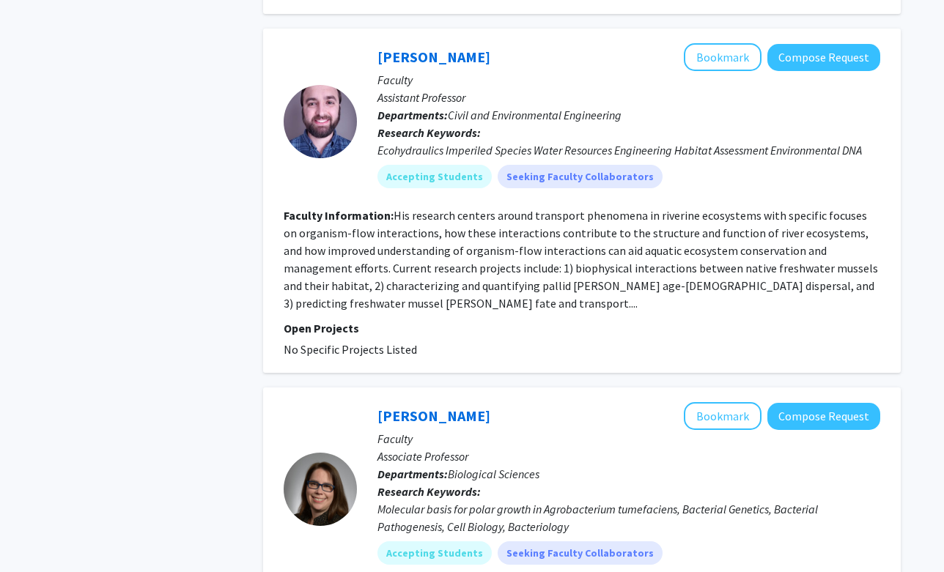
scroll to position [3440, 0]
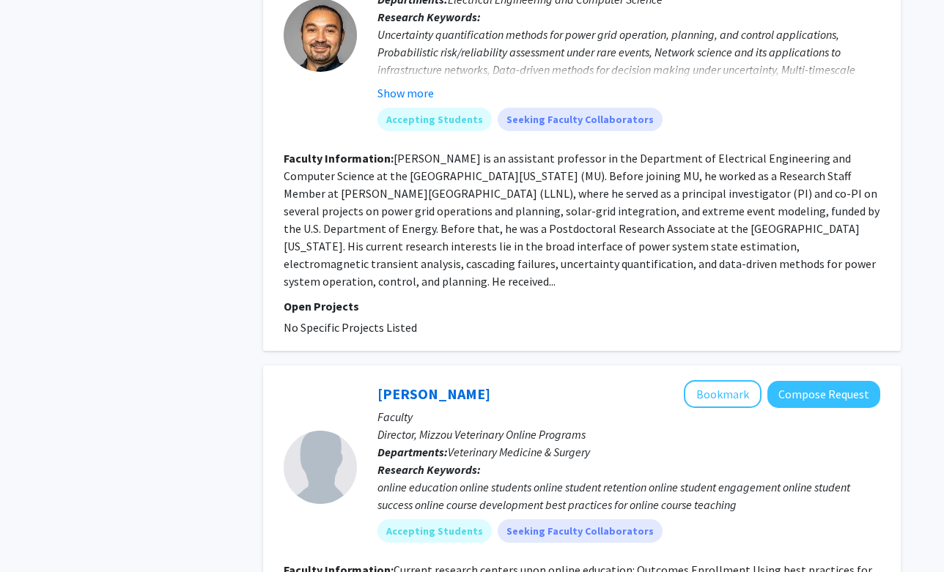
scroll to position [3390, 0]
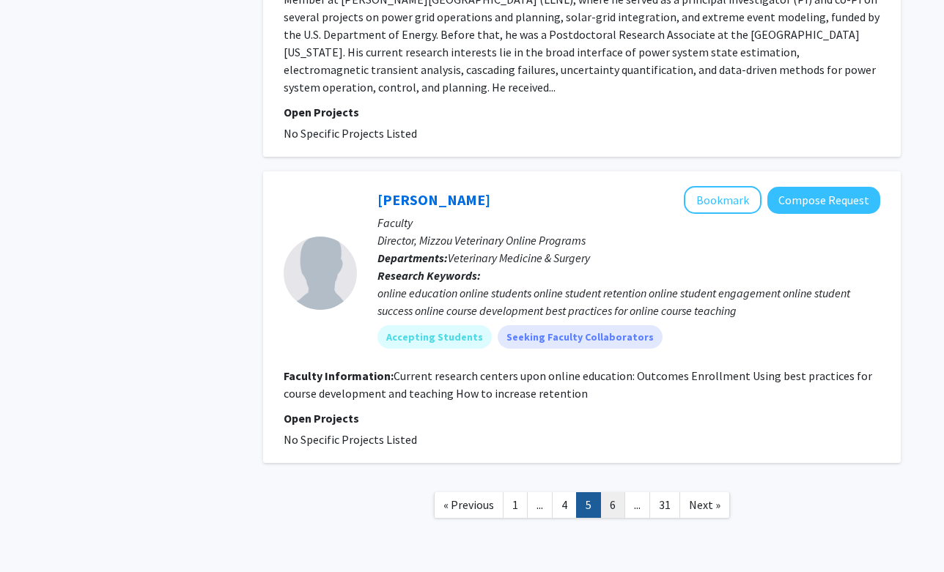
click at [609, 493] on link "6" at bounding box center [612, 506] width 25 height 26
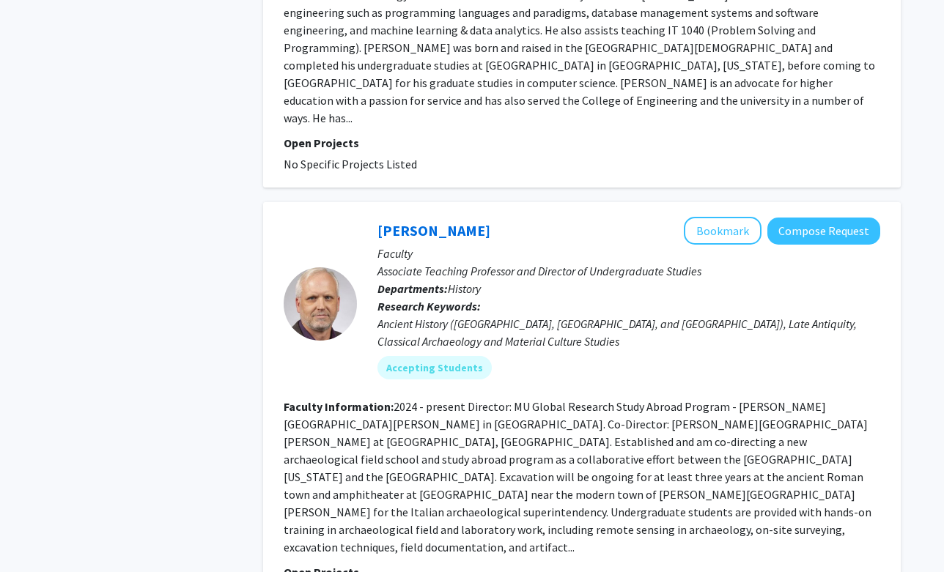
scroll to position [3121, 0]
